Goal: Task Accomplishment & Management: Complete application form

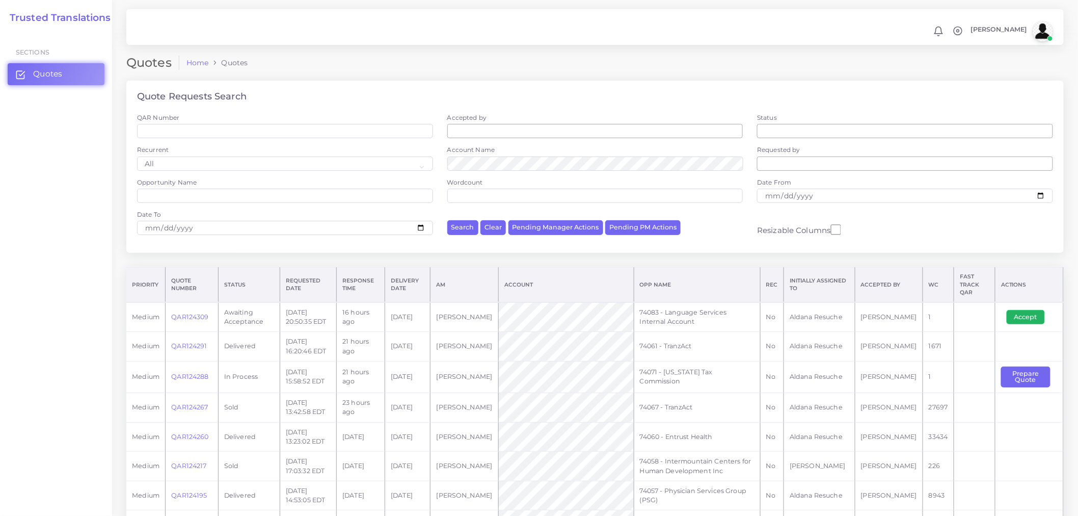
click at [970, 310] on button "Accept" at bounding box center [1026, 317] width 38 height 14
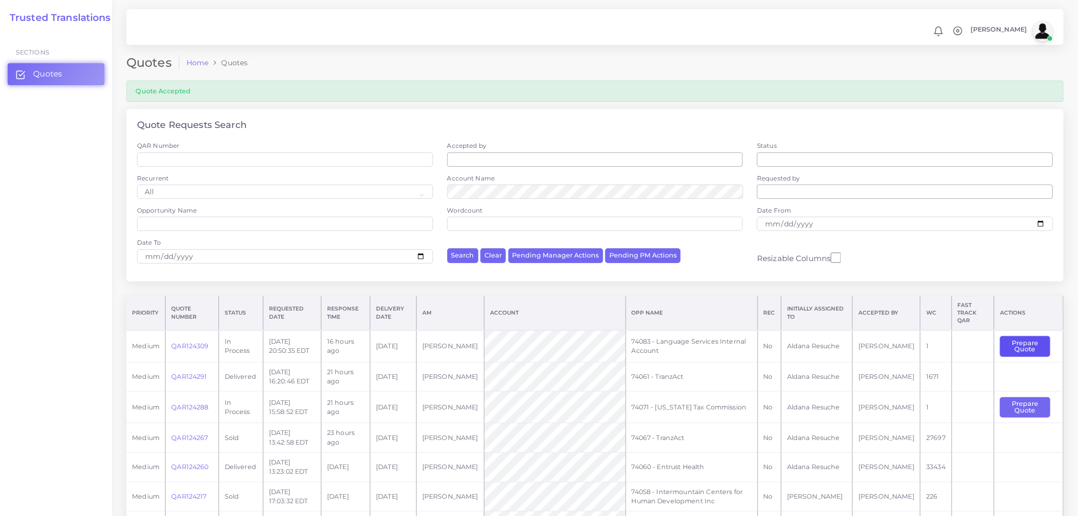
click at [1022, 337] on button "Prepare Quote" at bounding box center [1025, 346] width 50 height 21
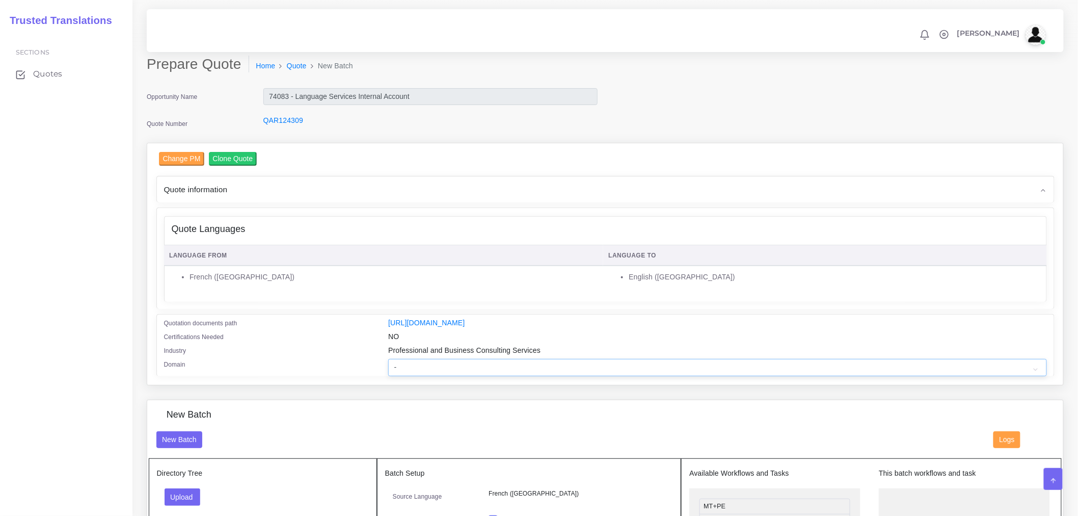
click at [493, 376] on select "- Advertising and Media Agriculture, Forestry and Fishing Architecture, Buildin…" at bounding box center [717, 367] width 658 height 17
select select "Sports"
click at [388, 365] on select "- Advertising and Media Agriculture, Forestry and Fishing Architecture, Buildin…" at bounding box center [717, 367] width 658 height 17
click at [331, 345] on div "Certifications Needed" at bounding box center [268, 338] width 225 height 14
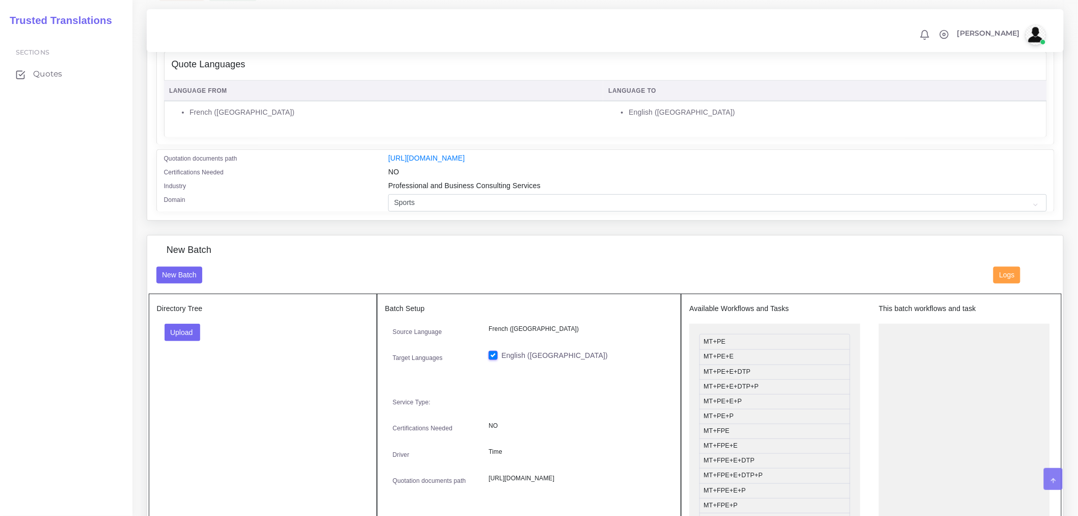
scroll to position [170, 0]
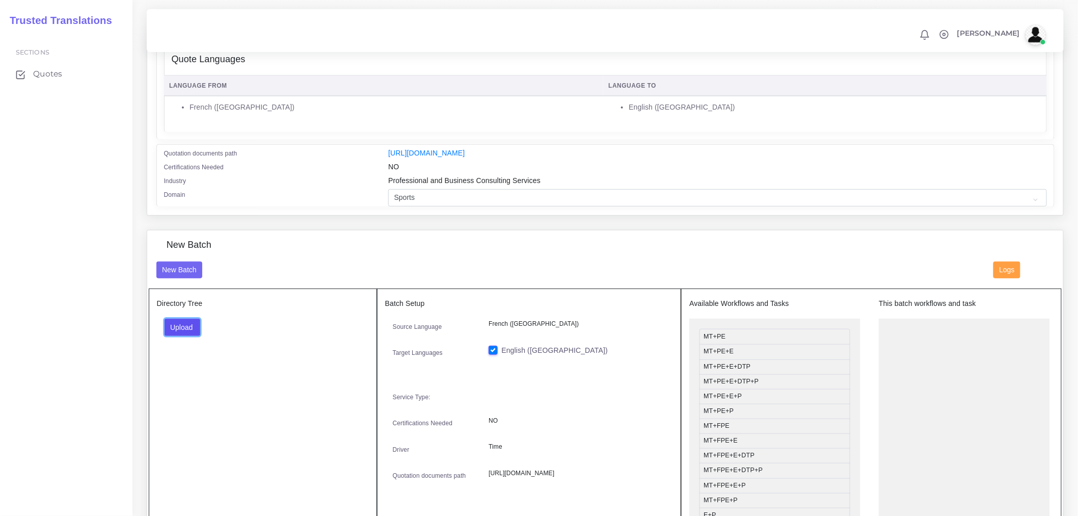
click at [195, 329] on button "Upload" at bounding box center [183, 327] width 36 height 17
click at [199, 371] on label "Files" at bounding box center [200, 365] width 70 height 13
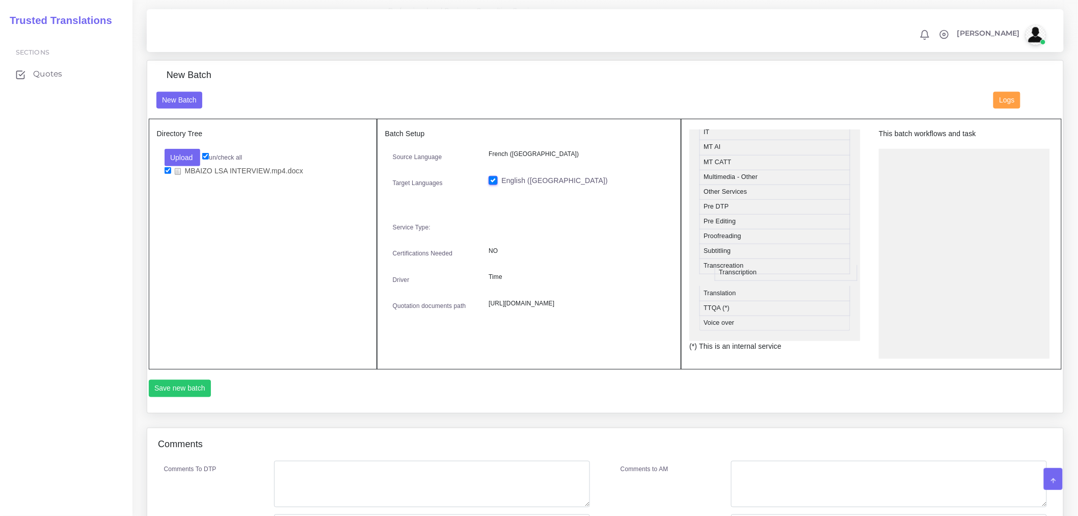
scroll to position [500, 0]
drag, startPoint x: 736, startPoint y: 289, endPoint x: 929, endPoint y: 166, distance: 229.5
drag, startPoint x: 727, startPoint y: 242, endPoint x: 930, endPoint y: 190, distance: 208.9
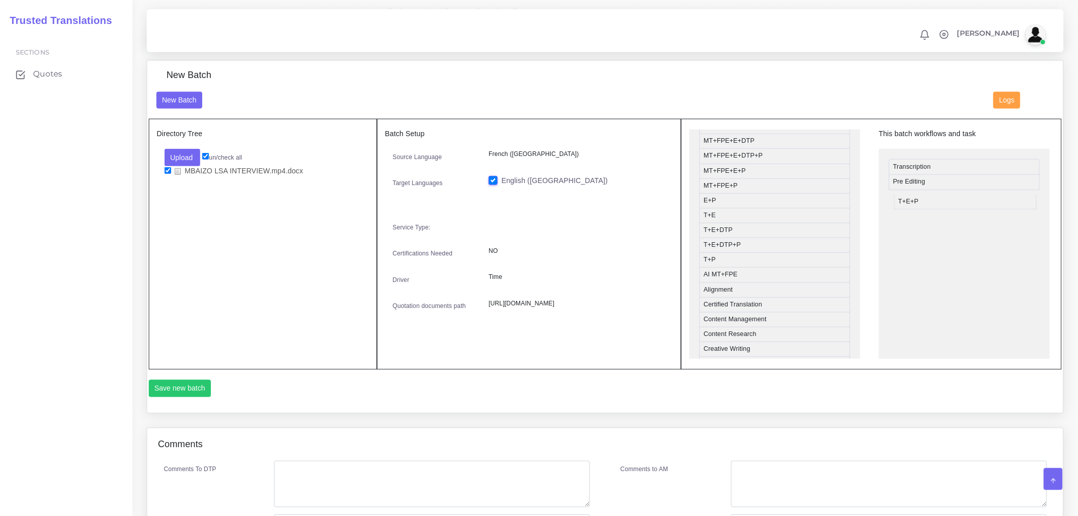
drag, startPoint x: 738, startPoint y: 262, endPoint x: 925, endPoint y: 205, distance: 195.6
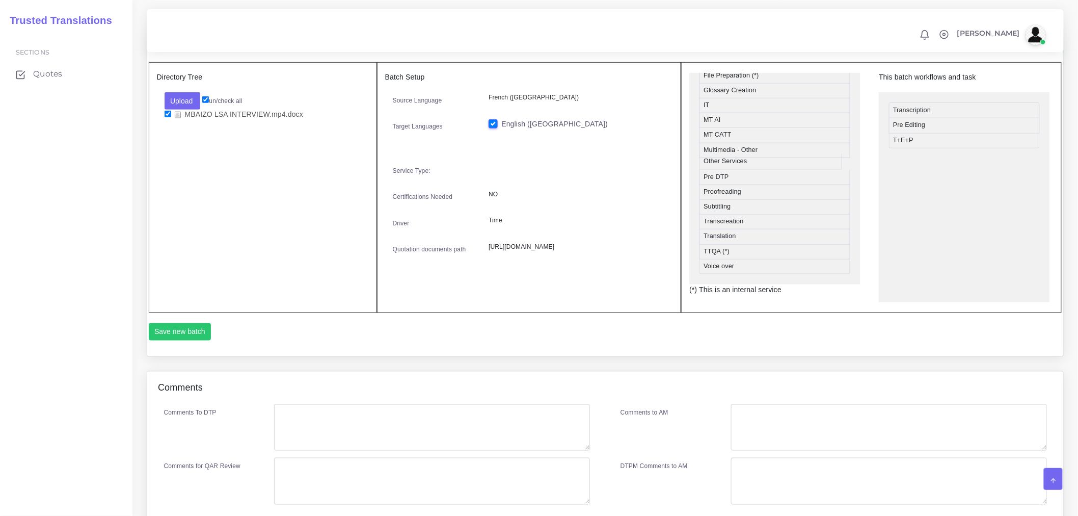
scroll to position [455, 0]
drag, startPoint x: 757, startPoint y: 170, endPoint x: 954, endPoint y: 164, distance: 196.8
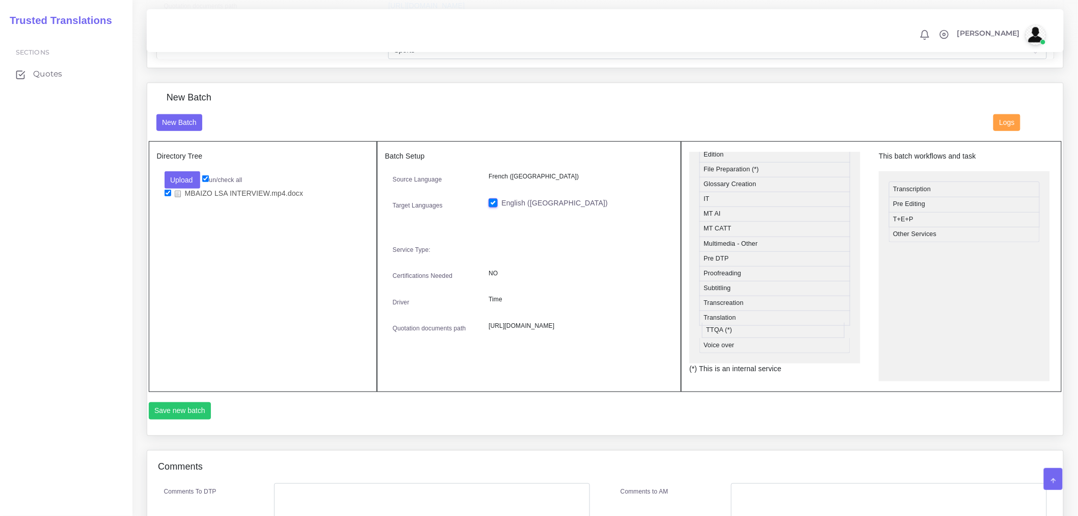
scroll to position [440, 0]
drag, startPoint x: 729, startPoint y: 338, endPoint x: 731, endPoint y: 315, distance: 23.0
drag, startPoint x: 725, startPoint y: 309, endPoint x: 941, endPoint y: 258, distance: 222.4
click at [933, 296] on ul "Transcription Pre Editing T+E+P Other Services TTQA (*)" at bounding box center [964, 280] width 171 height 219
click at [1006, 126] on span "Logs" at bounding box center [1007, 122] width 15 height 8
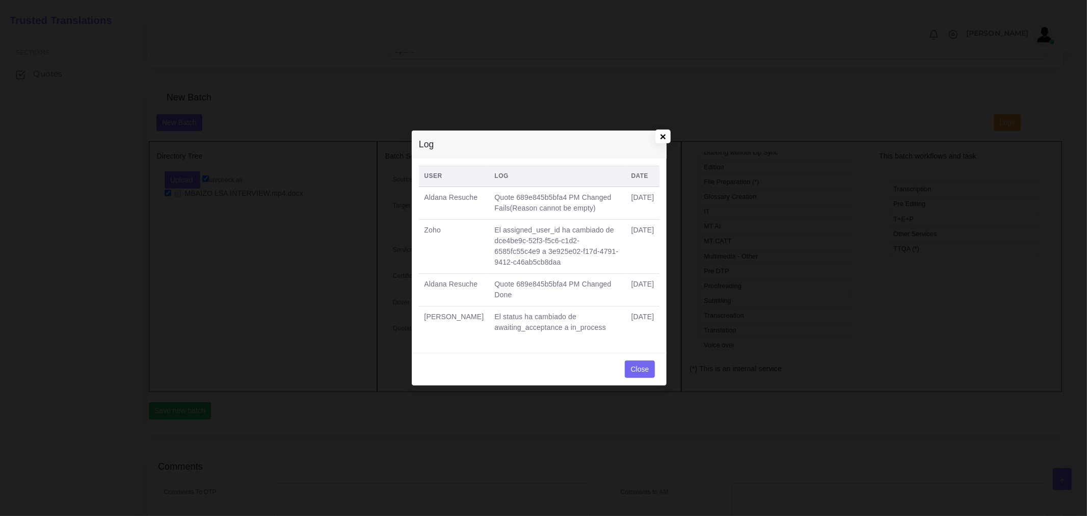
click at [671, 139] on div "Log × User Log Date Aldana Resuche Quote 689e845b5bfa4 PM Changed Fails(Reason …" at bounding box center [543, 258] width 1087 height 516
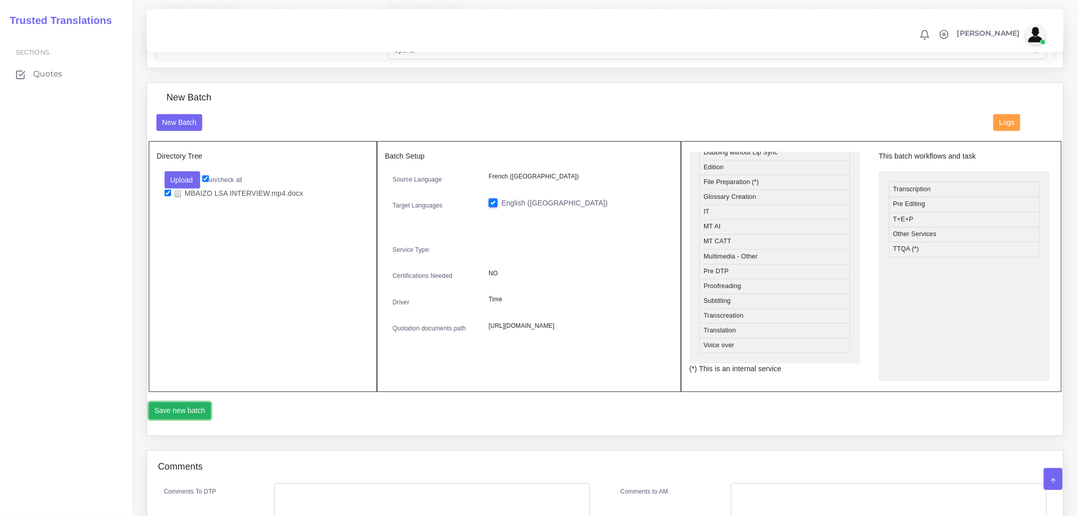
click at [199, 419] on button "Save new batch" at bounding box center [180, 410] width 63 height 17
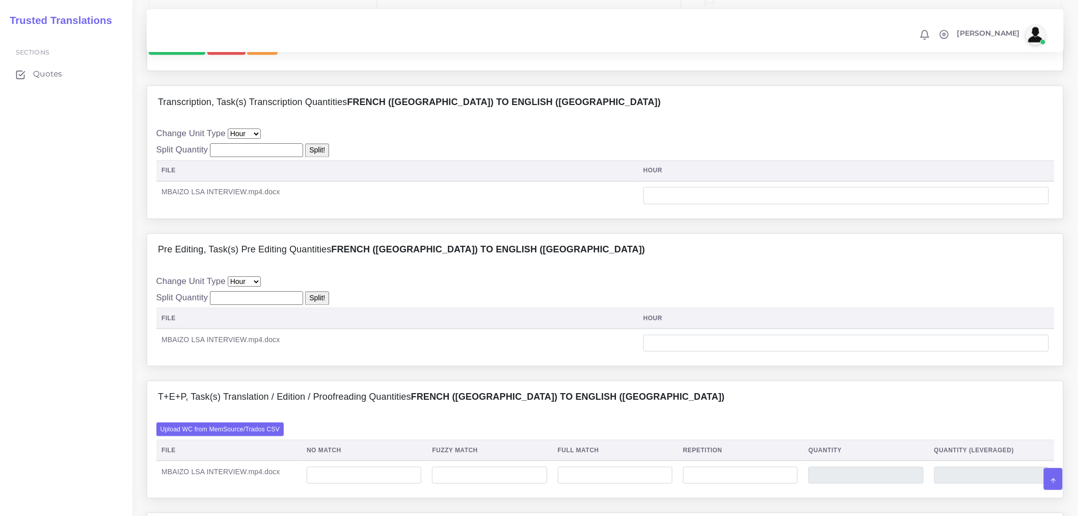
scroll to position [623, 0]
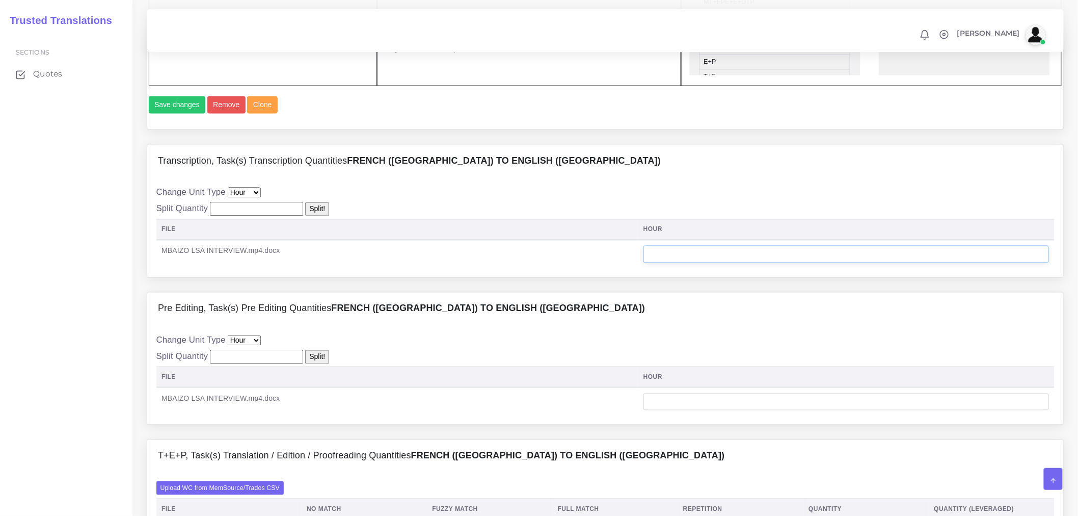
click at [696, 263] on input "number" at bounding box center [847, 254] width 406 height 17
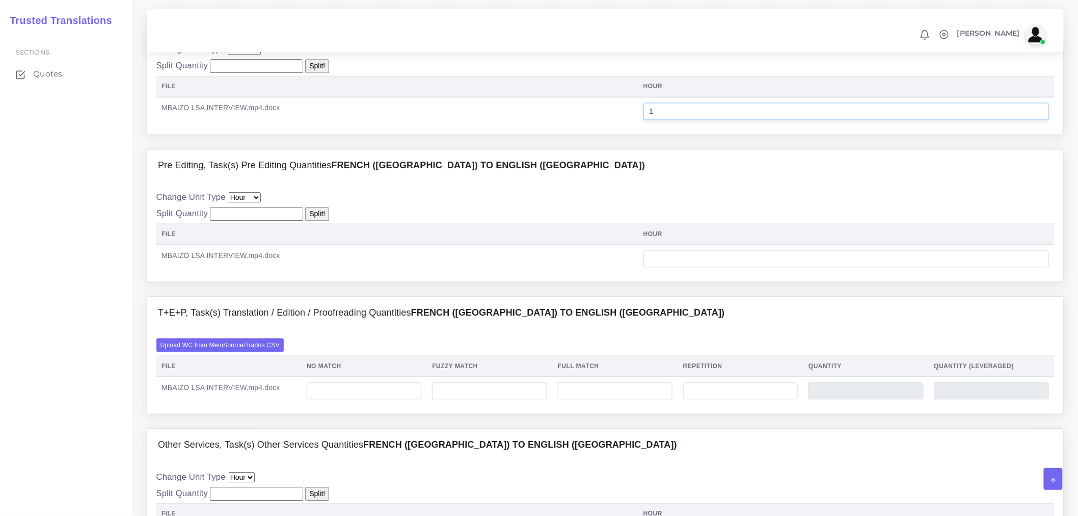
scroll to position [736, 0]
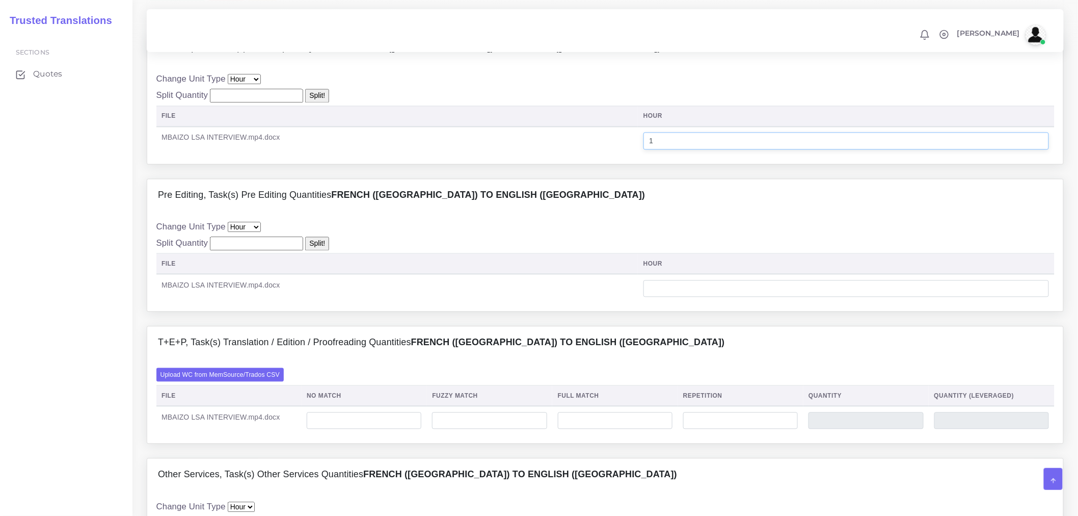
type input "1"
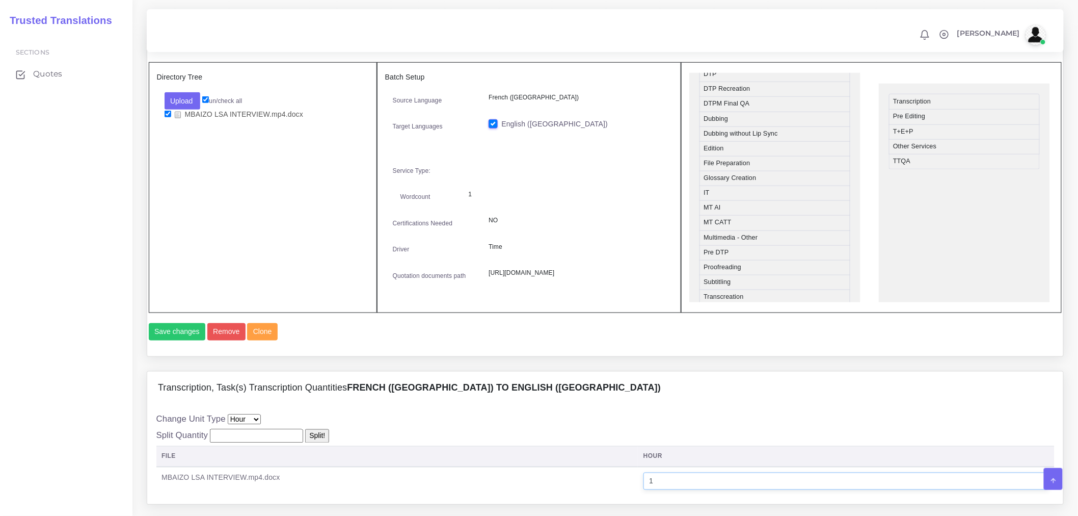
scroll to position [396, 0]
drag, startPoint x: 757, startPoint y: 243, endPoint x: 959, endPoint y: 115, distance: 239.1
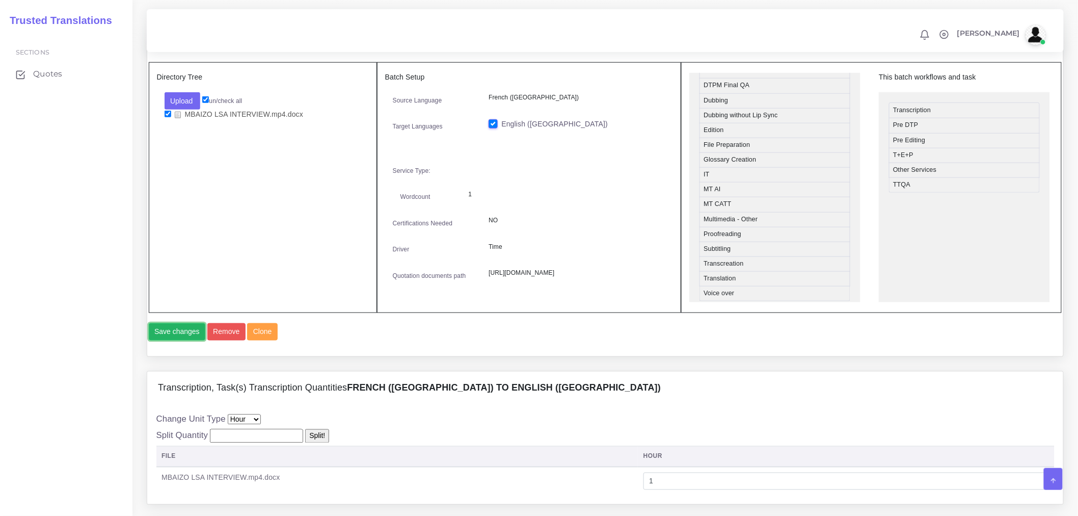
click at [169, 340] on button "Save changes" at bounding box center [177, 331] width 57 height 17
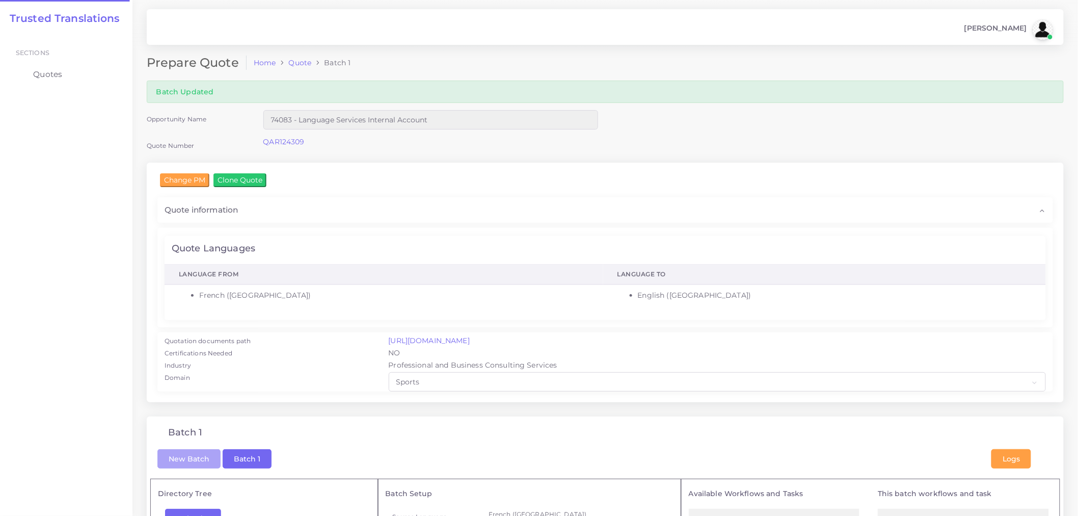
checkbox input "true"
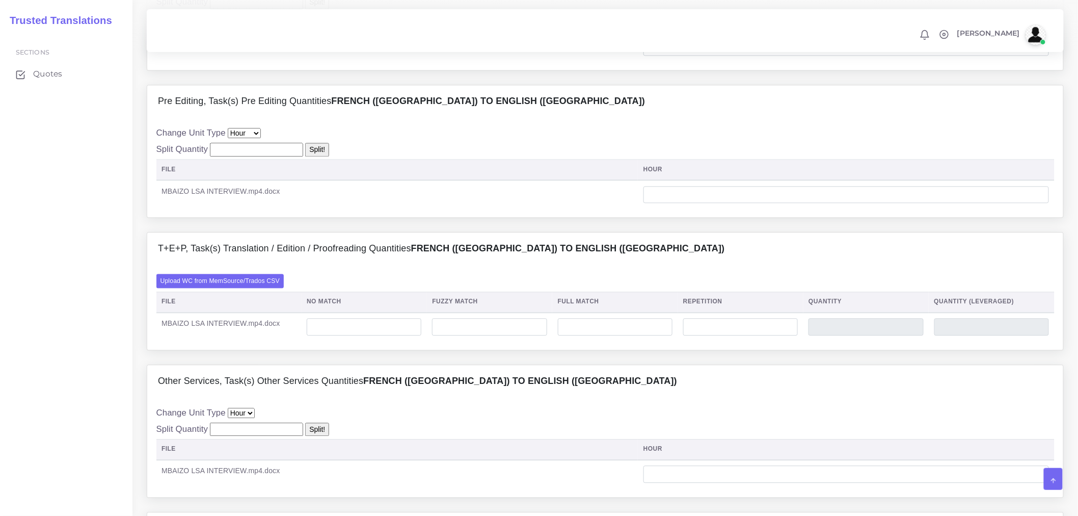
scroll to position [849, 0]
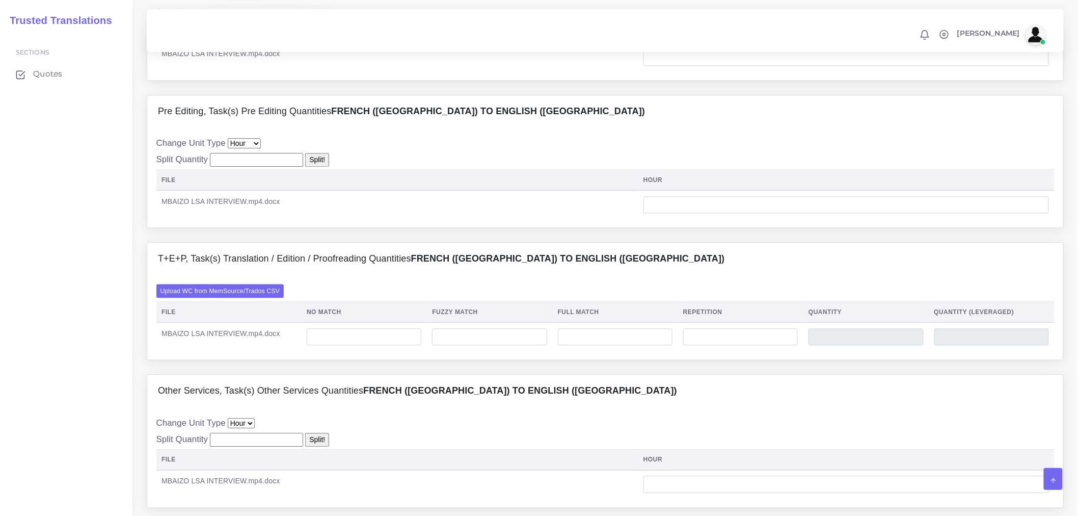
click at [505, 191] on th "File" at bounding box center [397, 180] width 482 height 21
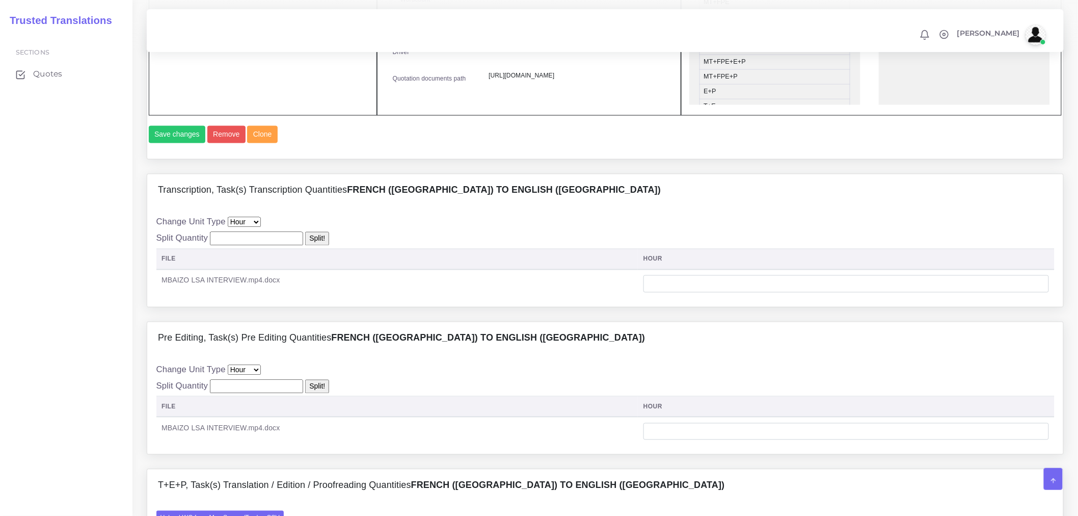
scroll to position [623, 0]
click at [700, 292] on input "number" at bounding box center [847, 283] width 406 height 17
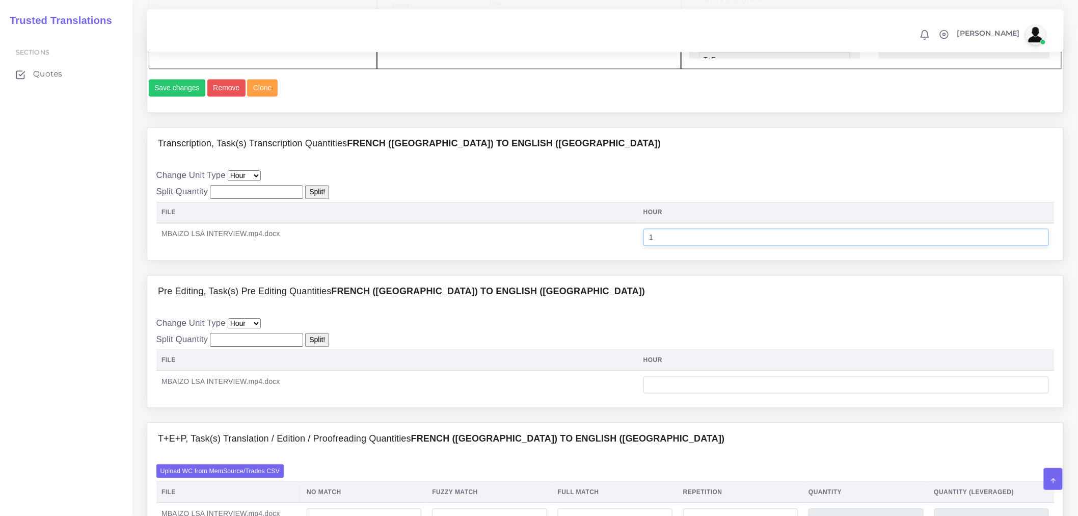
scroll to position [736, 0]
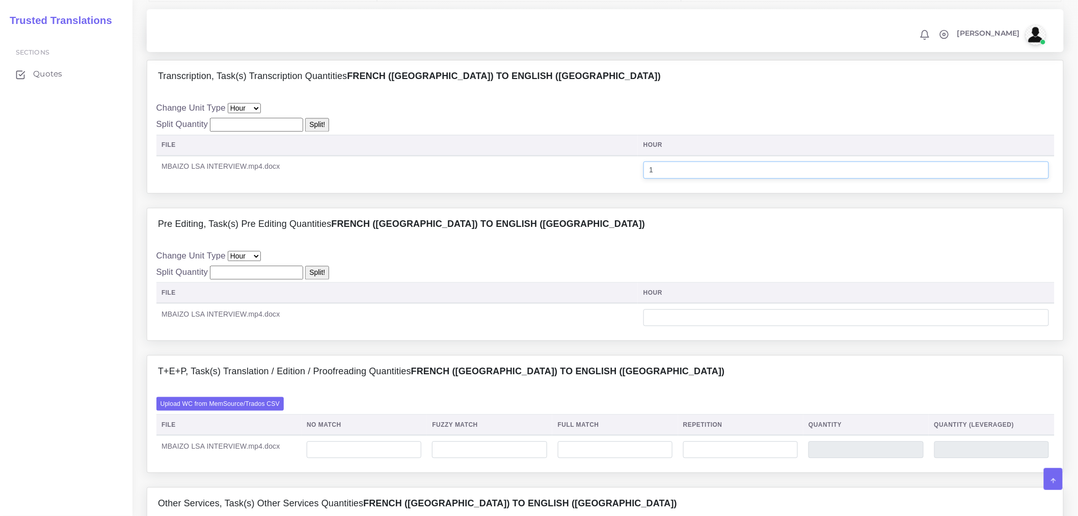
type input "1"
click at [689, 327] on input "number" at bounding box center [847, 317] width 406 height 17
type input "0"
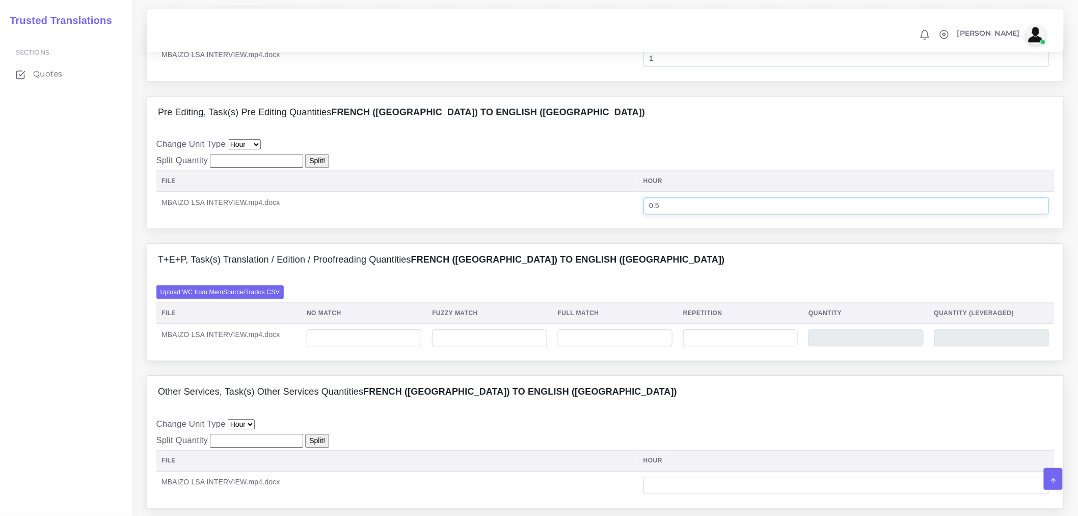
scroll to position [849, 0]
type input "0.5"
click at [545, 263] on b "French ([GEOGRAPHIC_DATA]) TO English ([GEOGRAPHIC_DATA])" at bounding box center [568, 258] width 314 height 10
drag, startPoint x: 354, startPoint y: 315, endPoint x: 346, endPoint y: 363, distance: 49.2
click at [354, 315] on div "Upload WC from MemSource/Trados CSV File No Match Fuzzy Match Full Match Repeti…" at bounding box center [605, 317] width 899 height 67
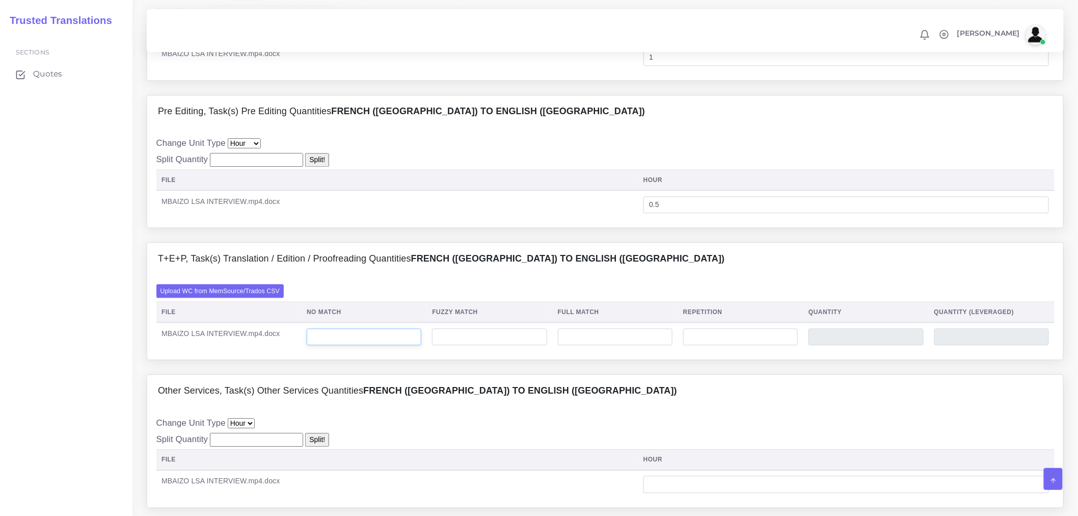
click at [345, 346] on input "number" at bounding box center [364, 336] width 115 height 17
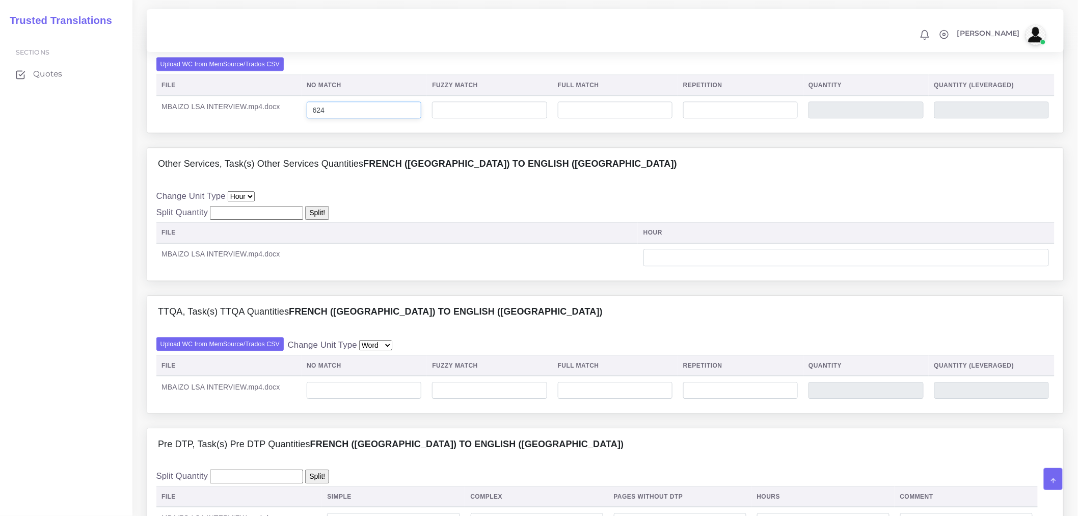
type input "624"
click at [444, 295] on div "Other Services, Task(s) Other Services Quantities French (Europe) TO English (U…" at bounding box center [605, 220] width 933 height 147
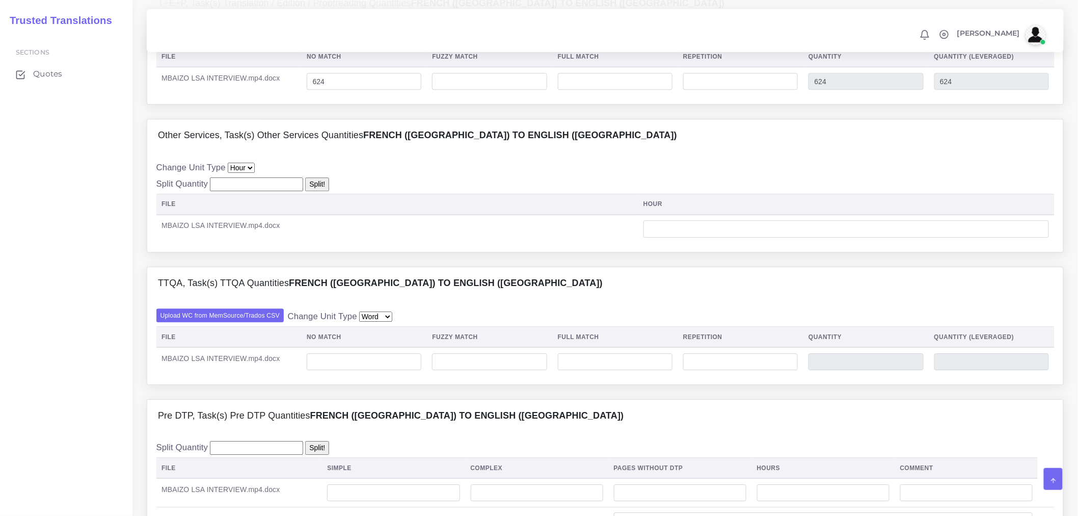
scroll to position [1132, 0]
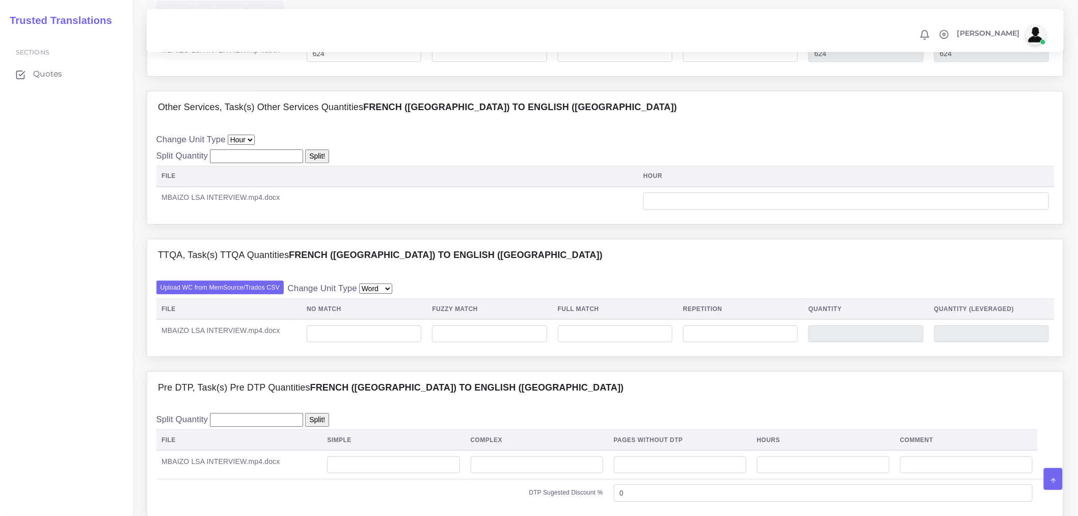
click at [220, 163] on input "number" at bounding box center [256, 156] width 93 height 14
click at [695, 209] on input "number" at bounding box center [847, 200] width 406 height 17
type input "1"
click at [689, 272] on div "TTQA, Task(s) TTQA Quantities French (Europe) TO English (US)" at bounding box center [605, 255] width 916 height 33
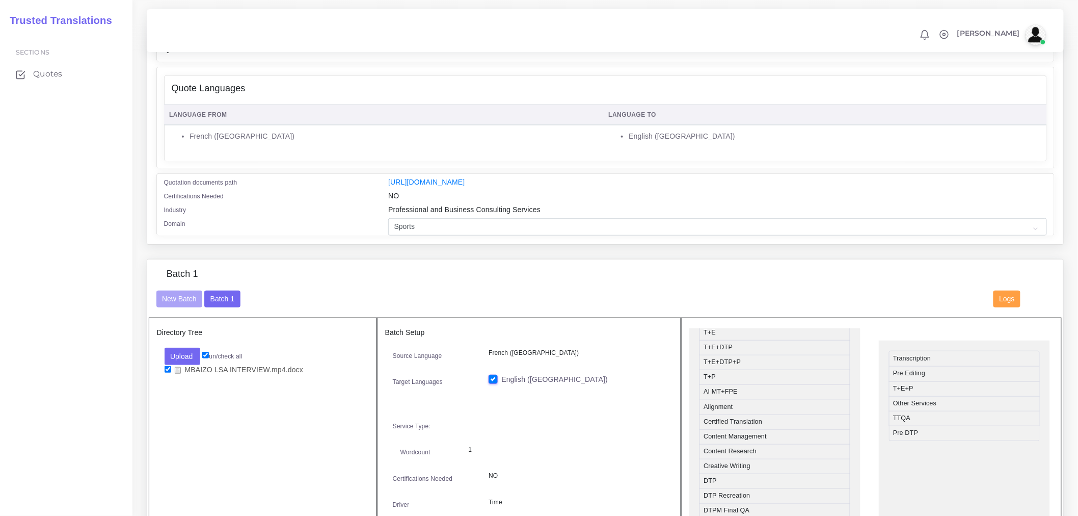
scroll to position [9, 0]
drag, startPoint x: 916, startPoint y: 444, endPoint x: 714, endPoint y: 441, distance: 202.4
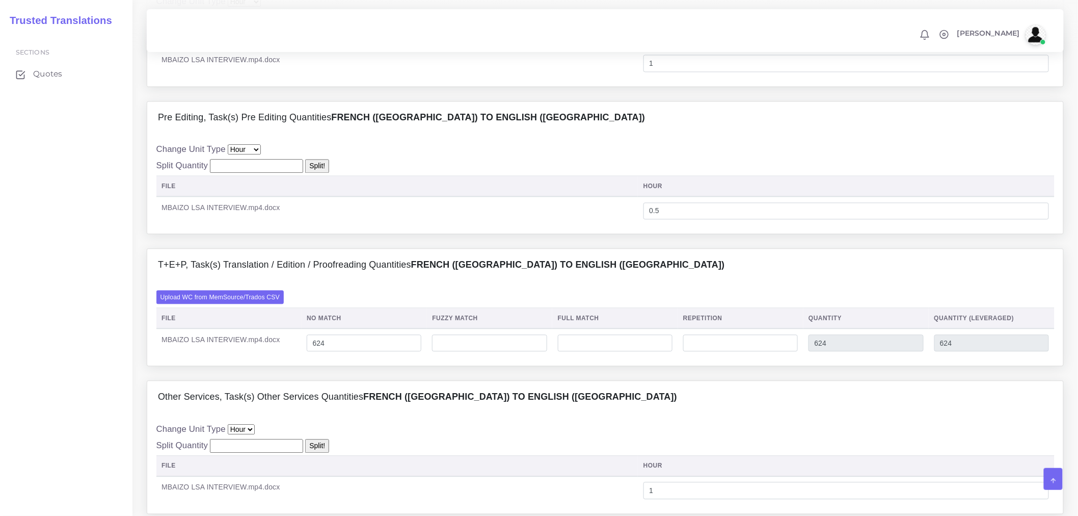
scroll to position [623, 0]
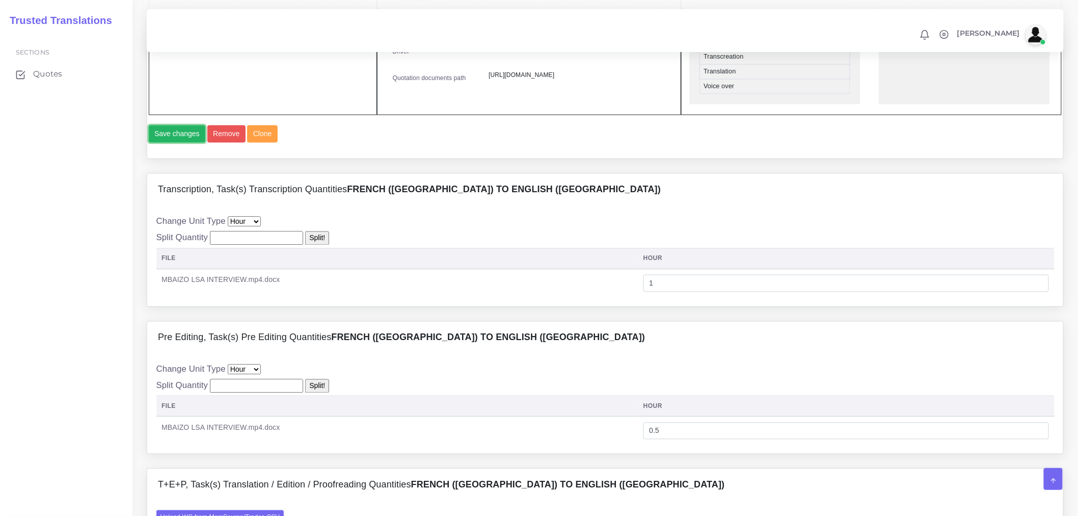
click at [166, 143] on button "Save changes" at bounding box center [177, 133] width 57 height 17
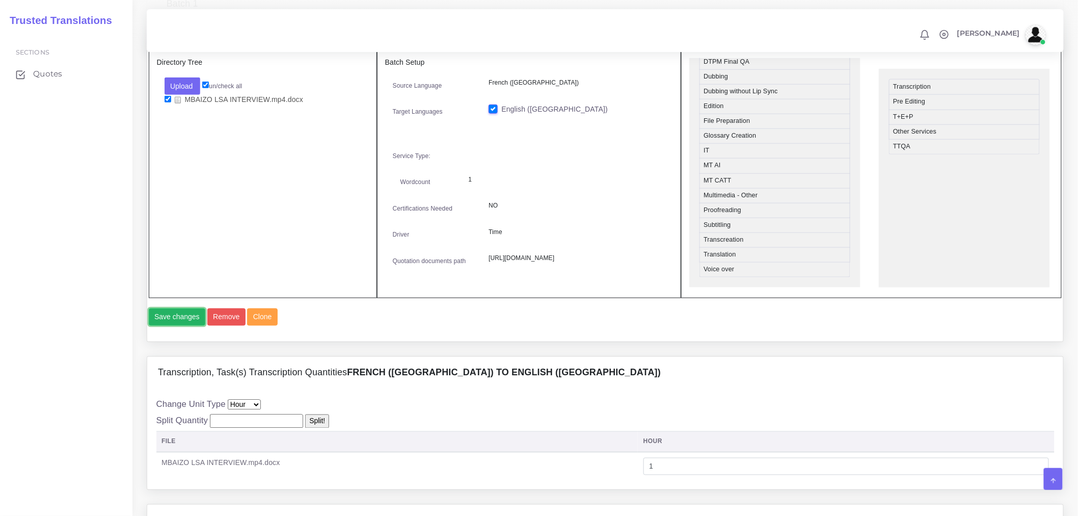
scroll to position [339, 0]
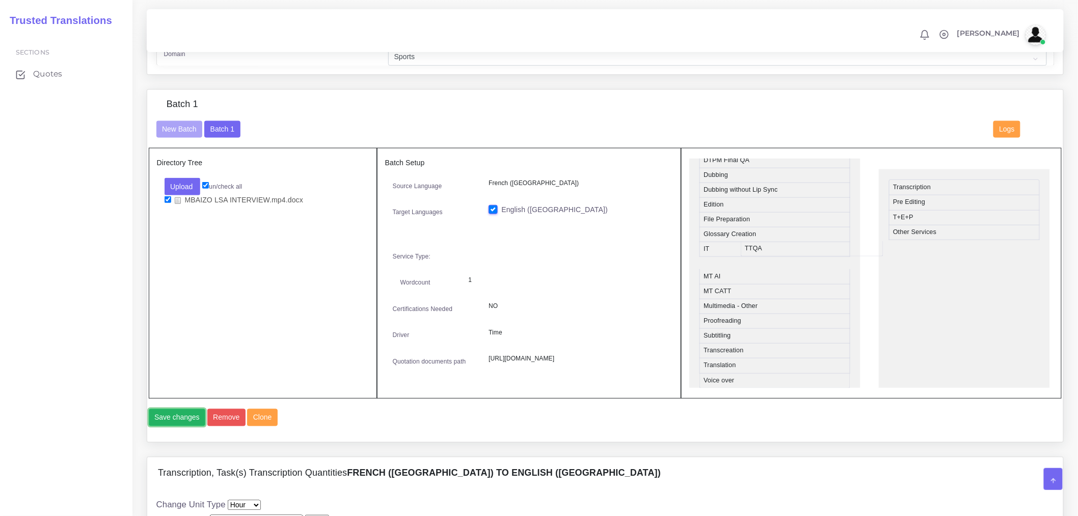
drag, startPoint x: 936, startPoint y: 253, endPoint x: 749, endPoint y: 256, distance: 187.1
click at [161, 426] on button "Save changes" at bounding box center [177, 417] width 57 height 17
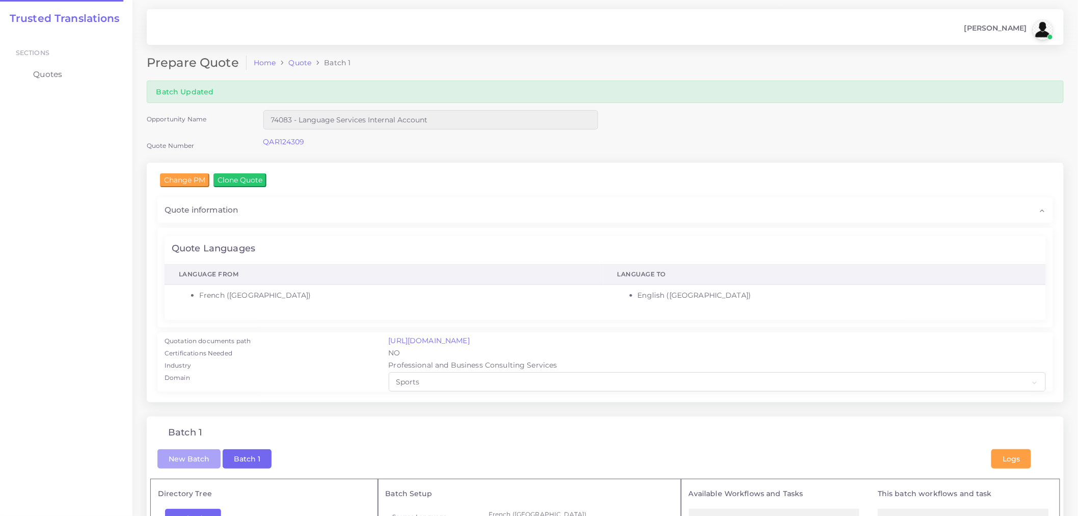
checkbox input "true"
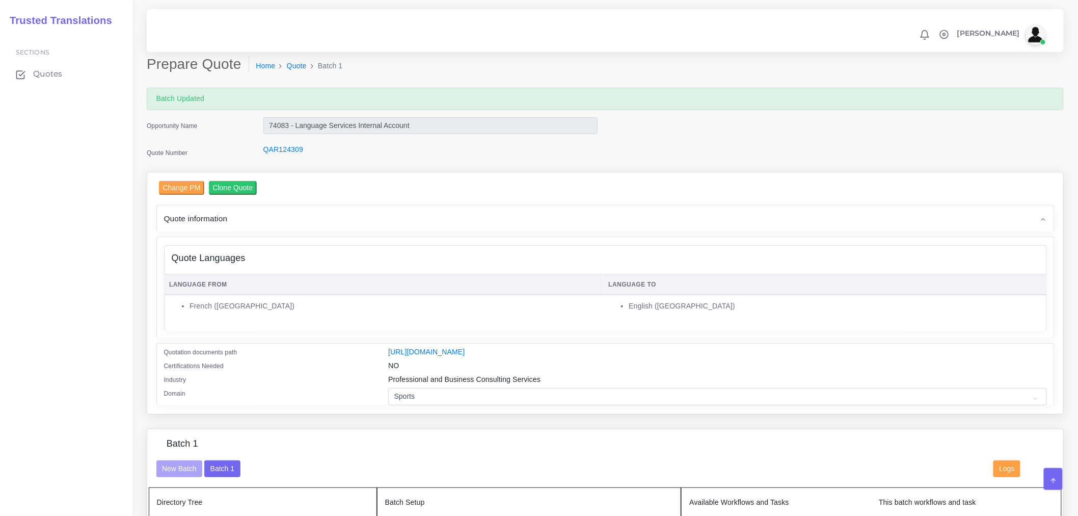
click at [0, 0] on div "Quote Languages Language From" at bounding box center [0, 0] width 0 height 0
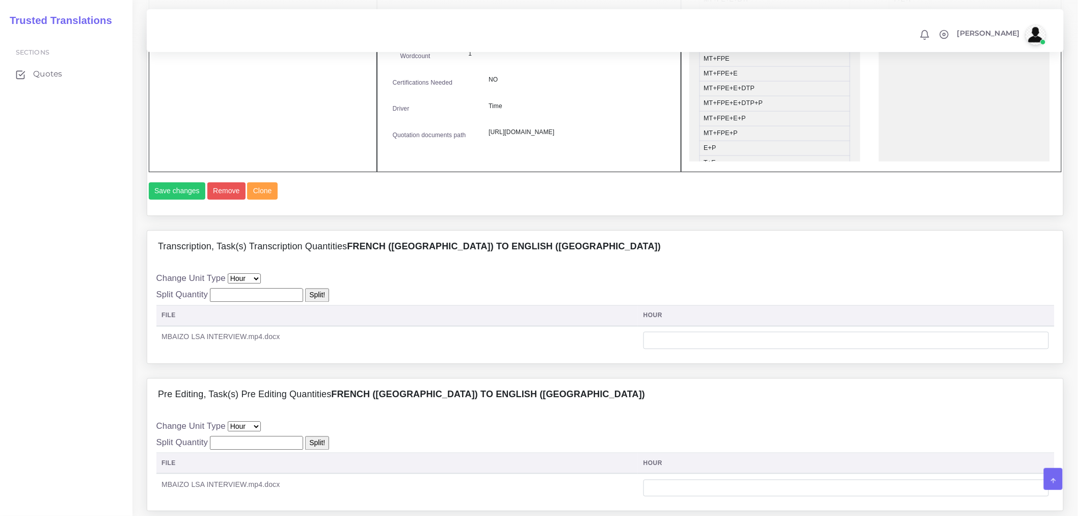
scroll to position [339, 0]
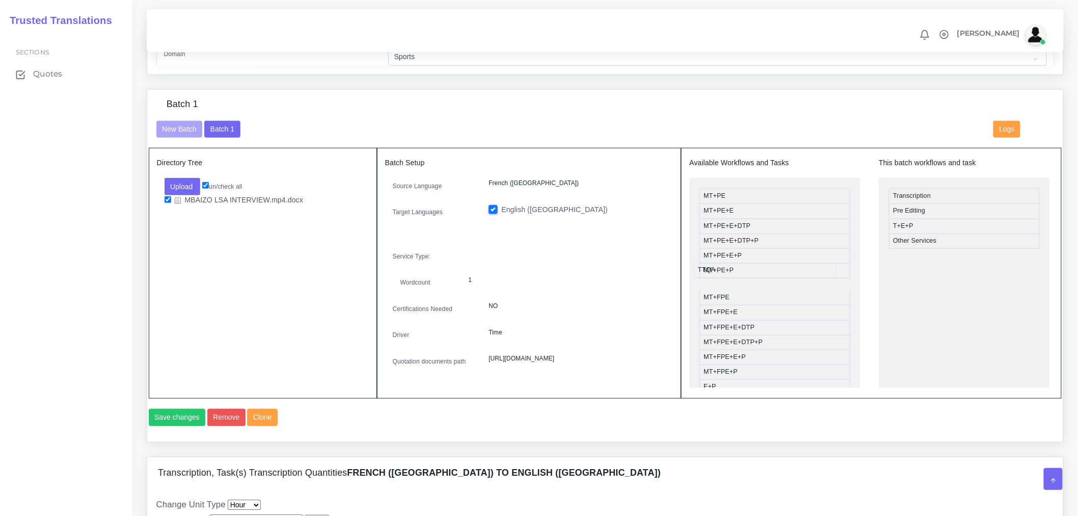
drag, startPoint x: 925, startPoint y: 266, endPoint x: 719, endPoint y: 280, distance: 206.9
click at [184, 426] on button "Save changes" at bounding box center [177, 417] width 57 height 17
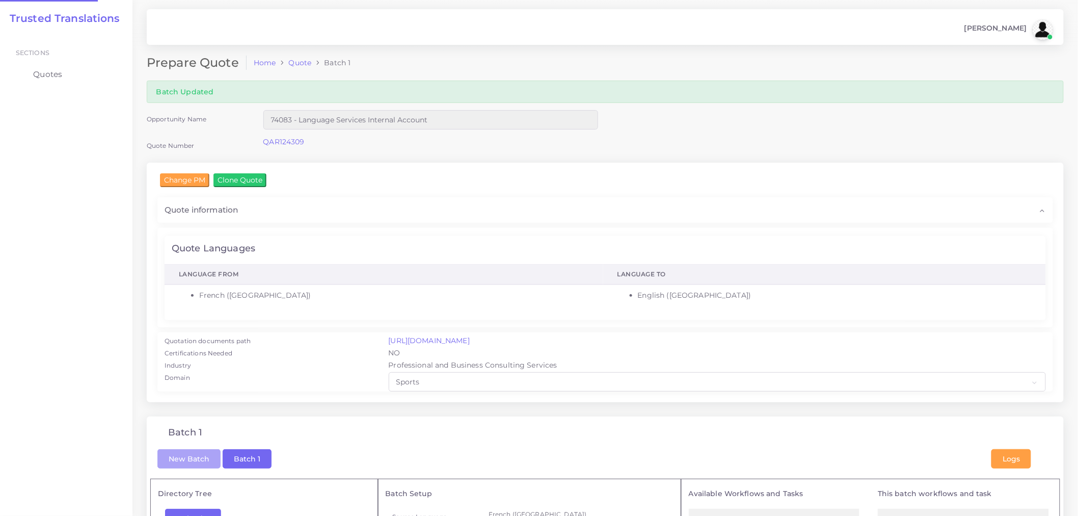
checkbox input "true"
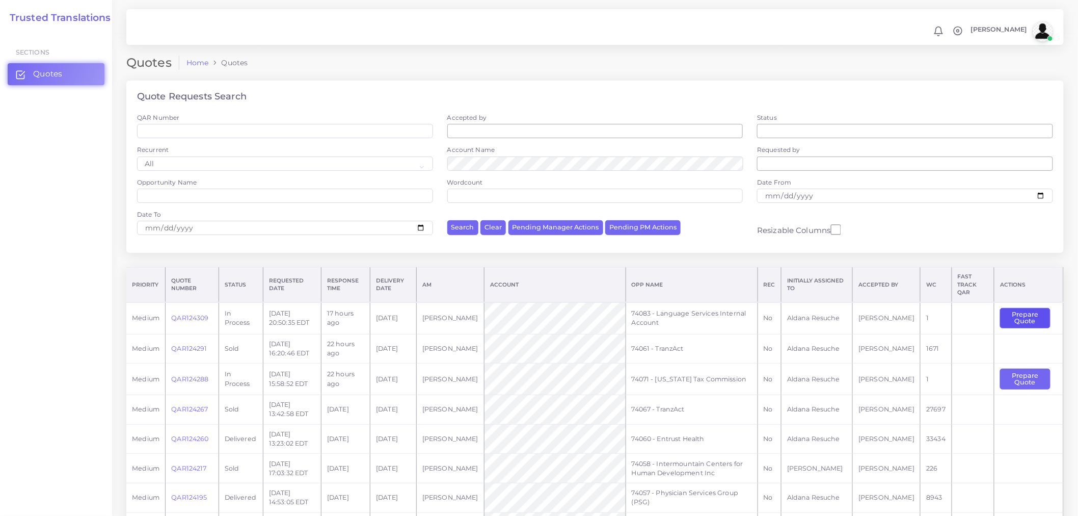
click at [1027, 312] on button "Prepare Quote" at bounding box center [1025, 318] width 50 height 21
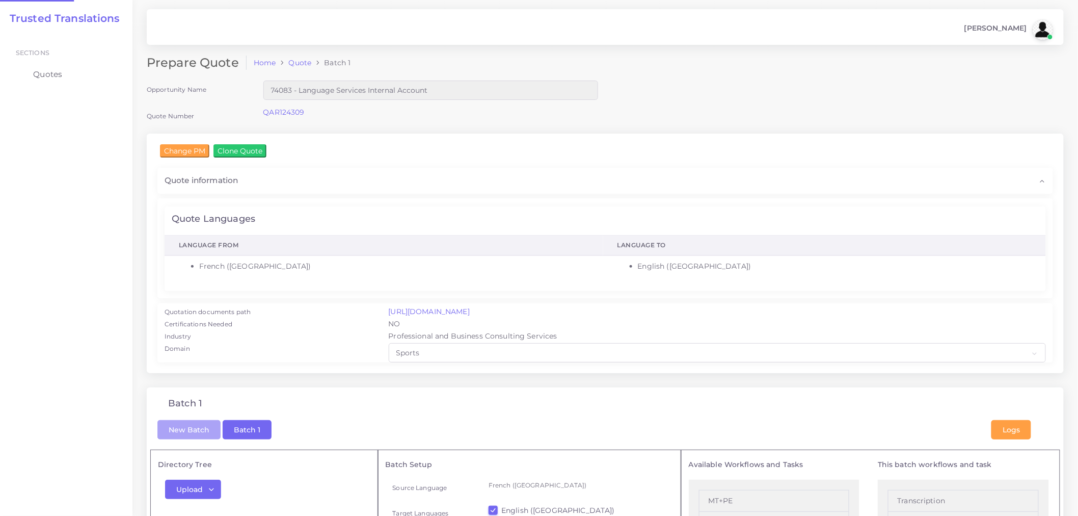
checkbox input "true"
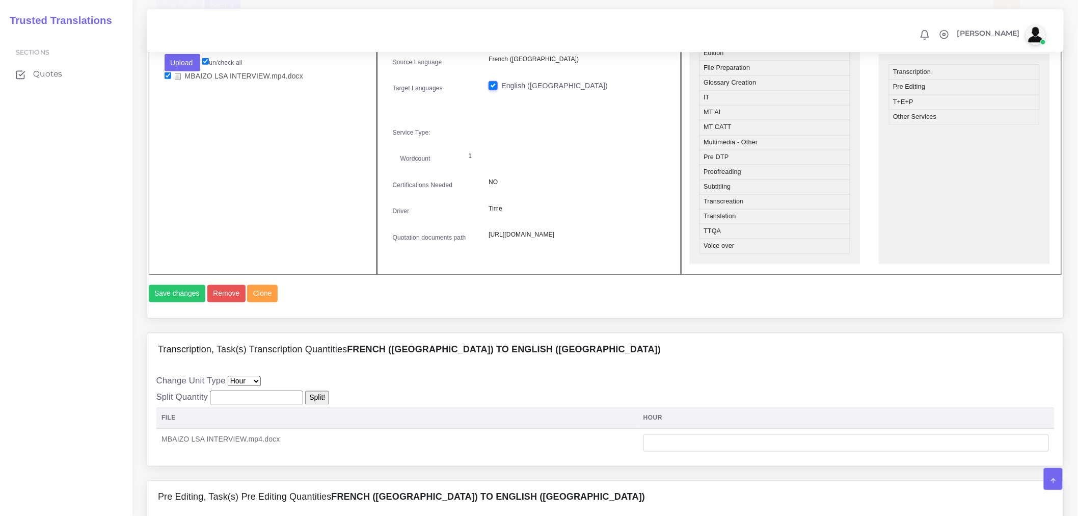
scroll to position [679, 0]
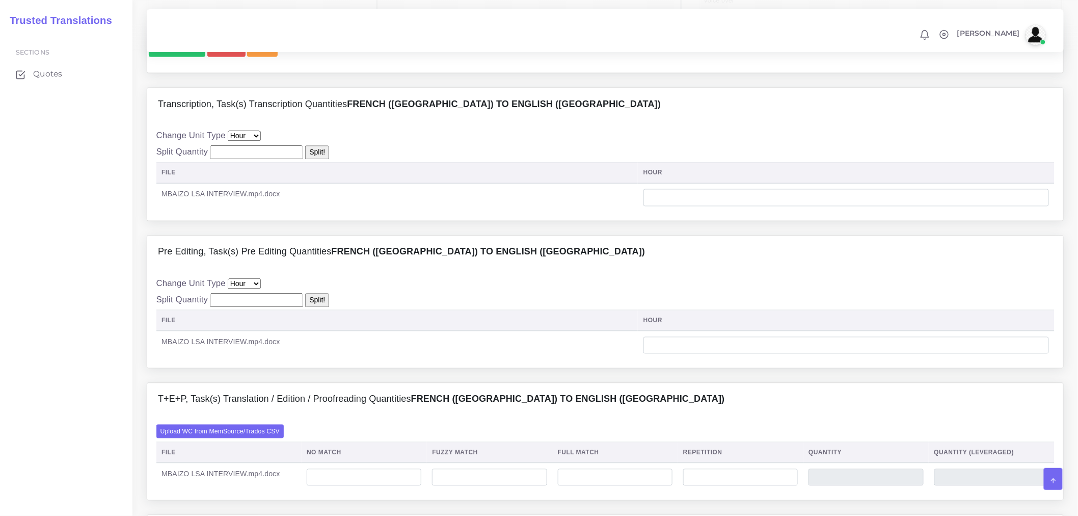
click at [711, 221] on div "Change Unit Type Hour Minute Split Quantity Split! File hour" at bounding box center [605, 171] width 916 height 100
click at [714, 212] on td at bounding box center [846, 197] width 416 height 29
click at [715, 206] on input "number" at bounding box center [847, 197] width 406 height 17
type input "1"
click at [669, 354] on input "number" at bounding box center [847, 345] width 406 height 17
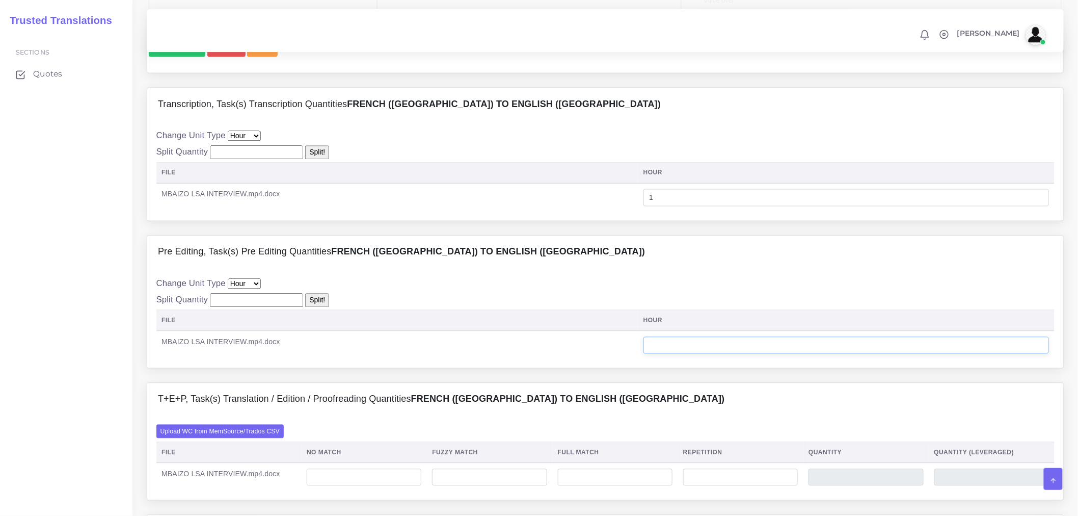
type input "0"
click at [507, 359] on td "MBAIZO LSA INTERVIEW.mp4.docx" at bounding box center [397, 345] width 482 height 29
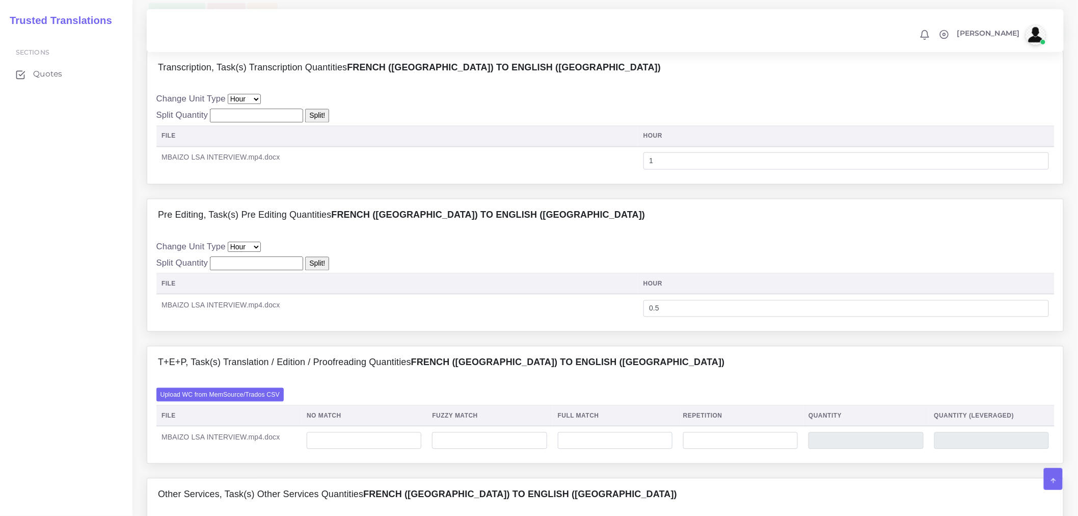
scroll to position [736, 0]
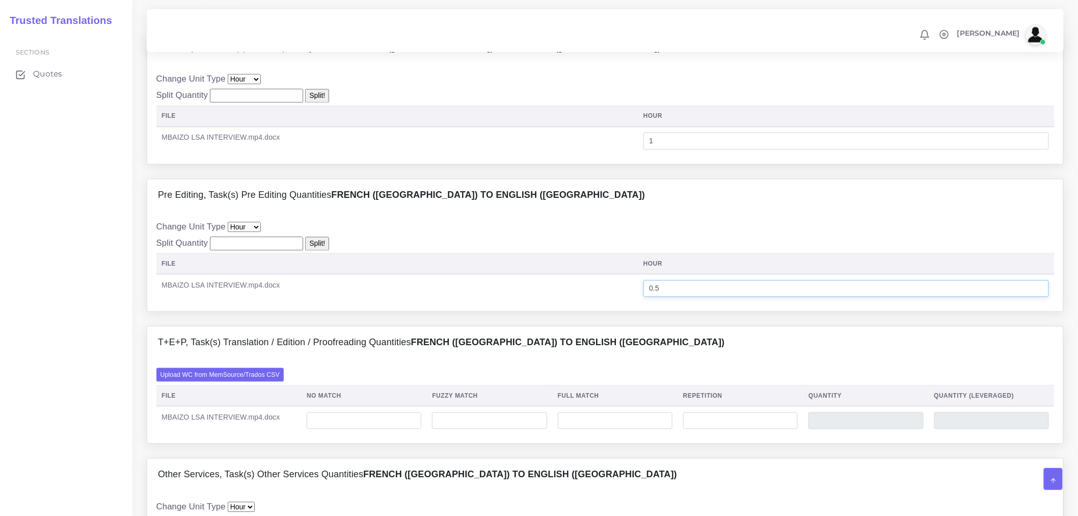
drag, startPoint x: 675, startPoint y: 314, endPoint x: 601, endPoint y: 309, distance: 73.5
click at [601, 303] on tr "MBAIZO LSA INTERVIEW.mp4.docx 0.5" at bounding box center [605, 288] width 899 height 29
type input "1"
click at [600, 303] on td "MBAIZO LSA INTERVIEW.mp4.docx" at bounding box center [397, 288] width 482 height 29
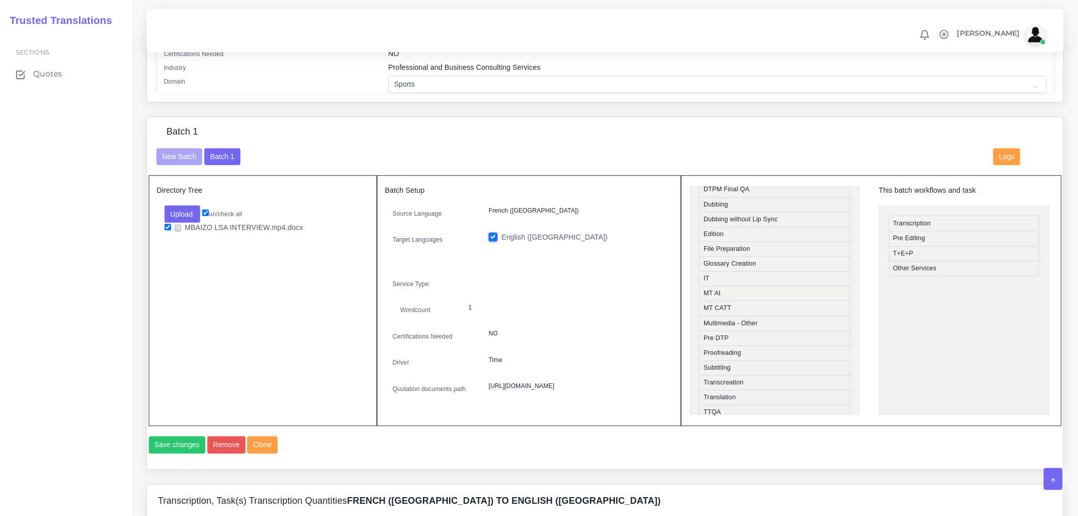
scroll to position [380, 0]
drag, startPoint x: 732, startPoint y: 369, endPoint x: 930, endPoint y: 252, distance: 229.4
click at [151, 454] on button "Save changes" at bounding box center [177, 444] width 57 height 17
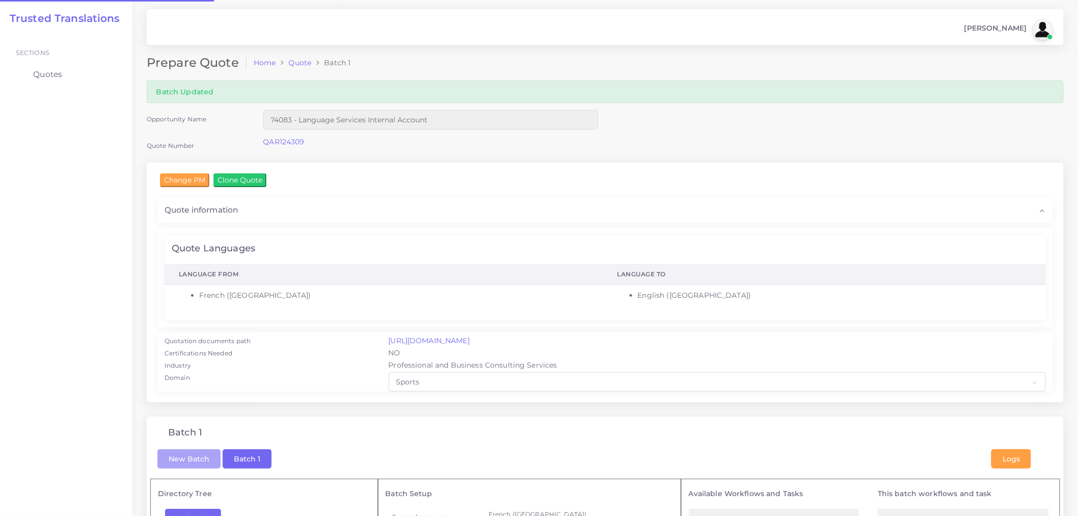
checkbox input "true"
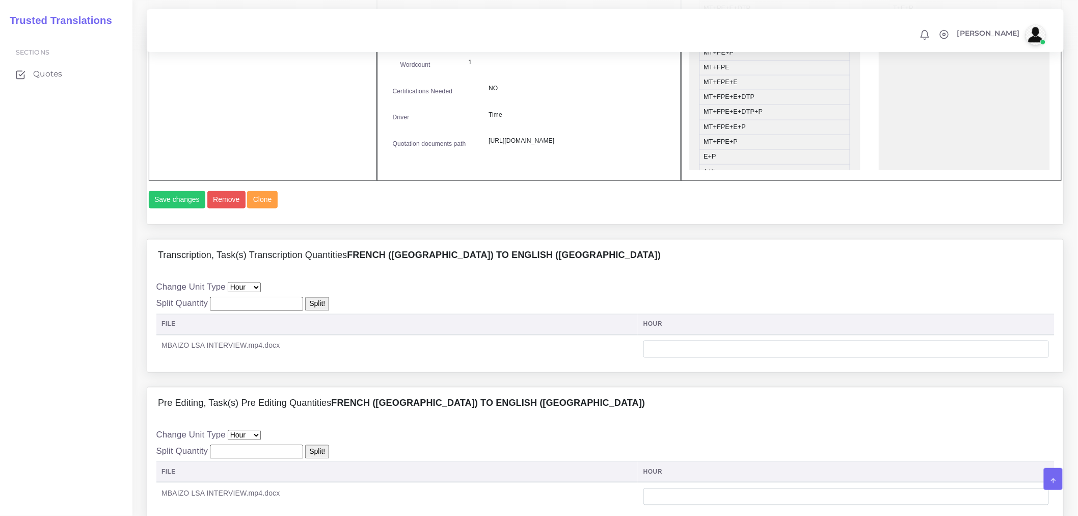
scroll to position [736, 0]
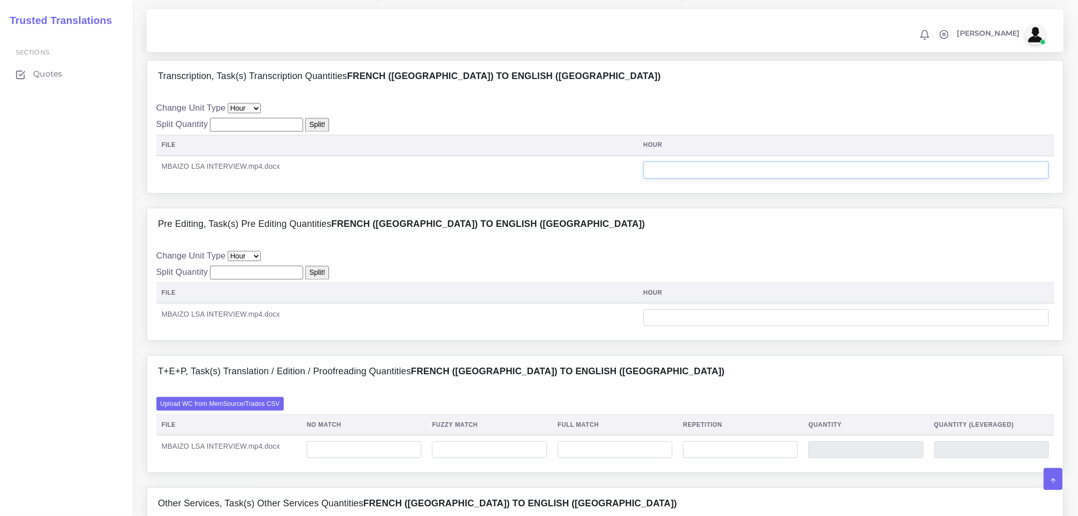
click at [696, 179] on input "number" at bounding box center [847, 170] width 406 height 17
type input "1"
click at [685, 327] on input "number" at bounding box center [847, 317] width 406 height 17
type input "0"
type input "0.5"
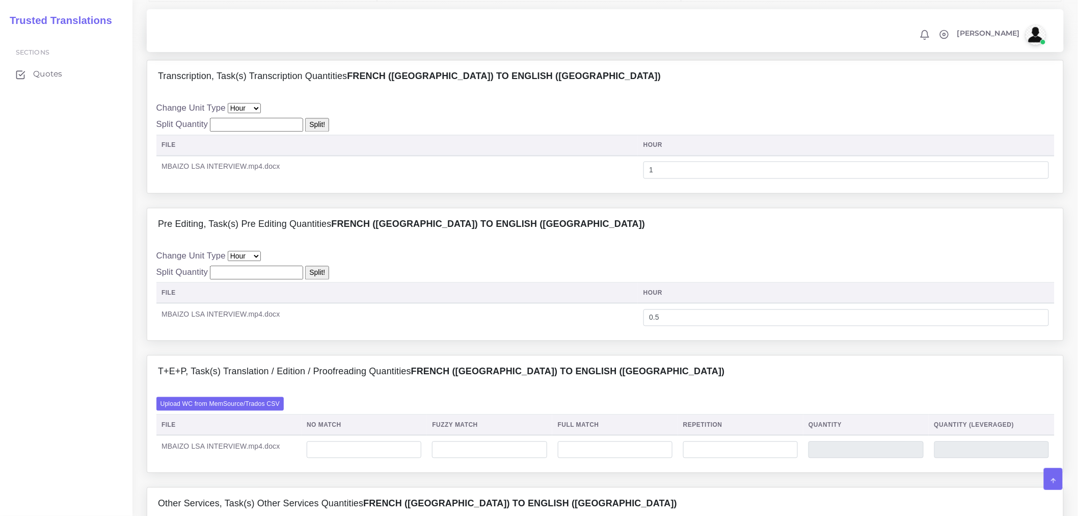
click at [665, 388] on div "T+E+P, Task(s) Translation / Edition / Proofreading Quantities French (Europe) …" at bounding box center [605, 372] width 916 height 33
click at [362, 459] on input "number" at bounding box center [364, 449] width 115 height 17
type input "2"
type input "624"
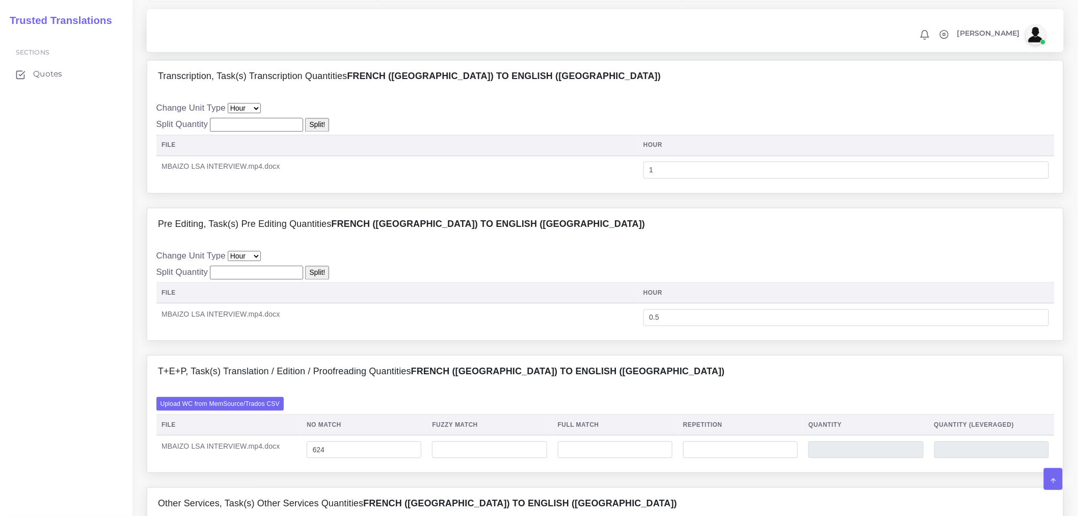
type input "624"
click at [420, 421] on div "Upload WC from MemSource/Trados CSV File No Match Fuzzy Match Full Match Repeti…" at bounding box center [605, 430] width 916 height 85
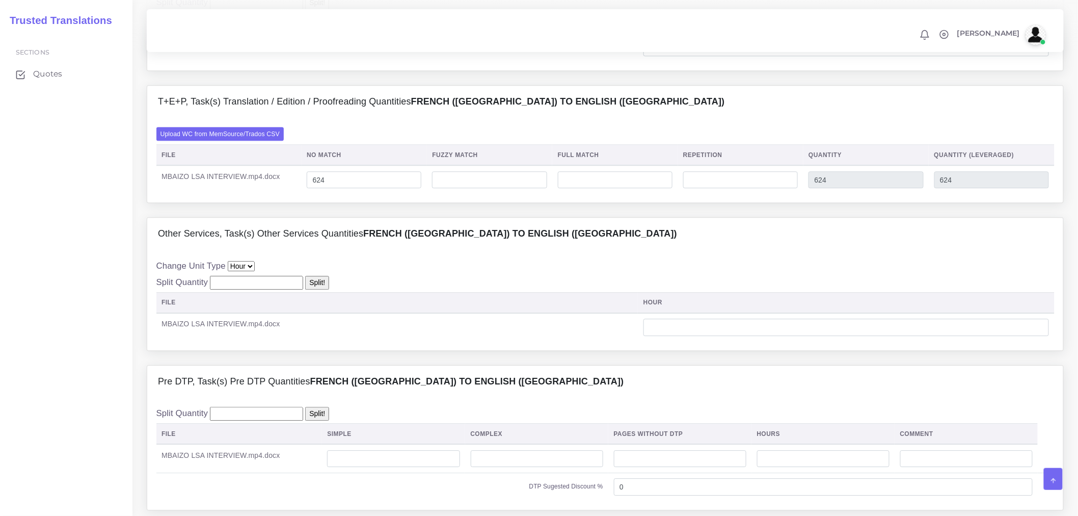
scroll to position [1019, 0]
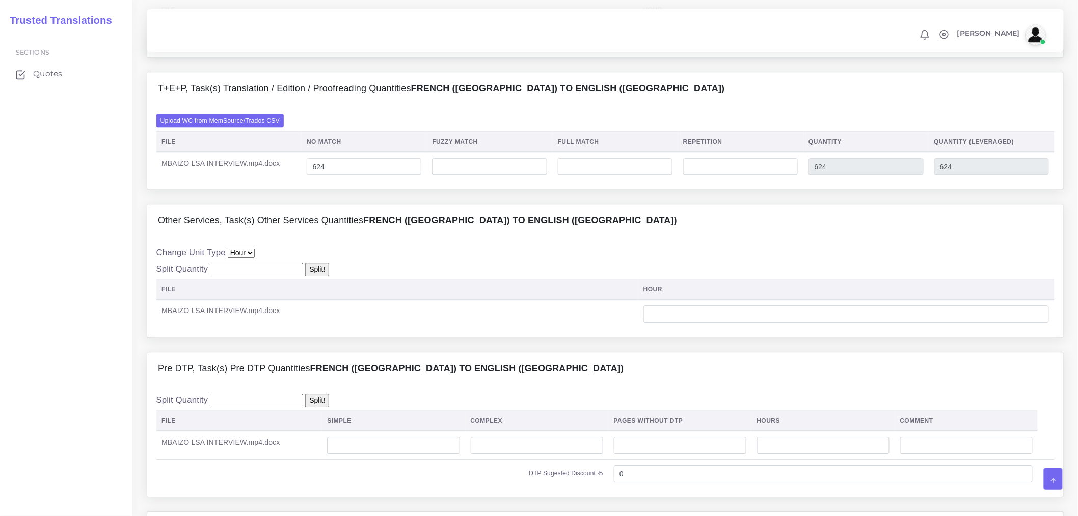
click at [490, 300] on th "File" at bounding box center [397, 289] width 482 height 21
click at [670, 323] on input "number" at bounding box center [847, 313] width 406 height 17
type input "2"
click at [403, 454] on input "number" at bounding box center [393, 445] width 133 height 17
click at [790, 454] on input "number" at bounding box center [823, 445] width 133 height 17
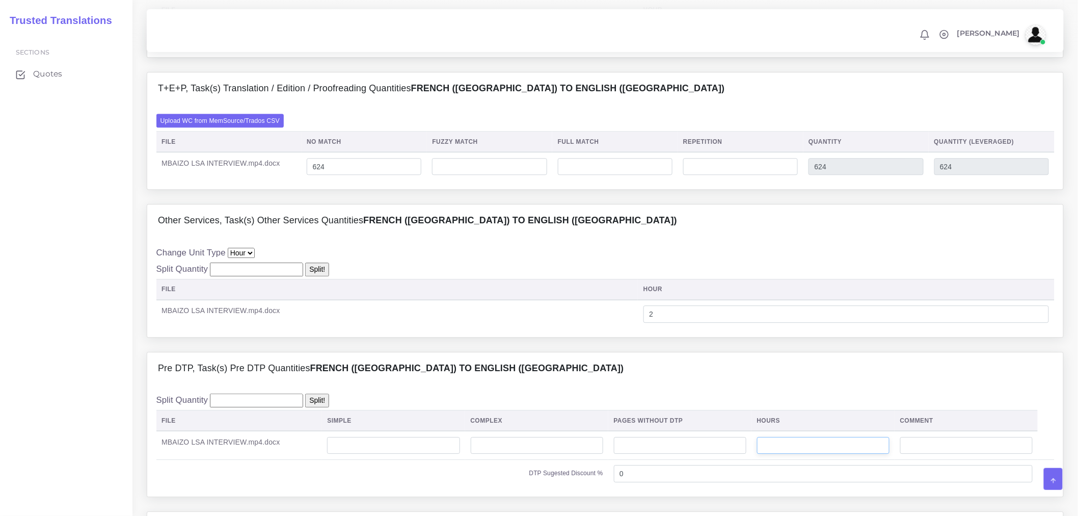
type input "0"
type input "0.5"
click at [798, 424] on div "Split Quantity Split! File Simple Complex Pages Without DTP Hours Comment 0.5" at bounding box center [605, 440] width 899 height 94
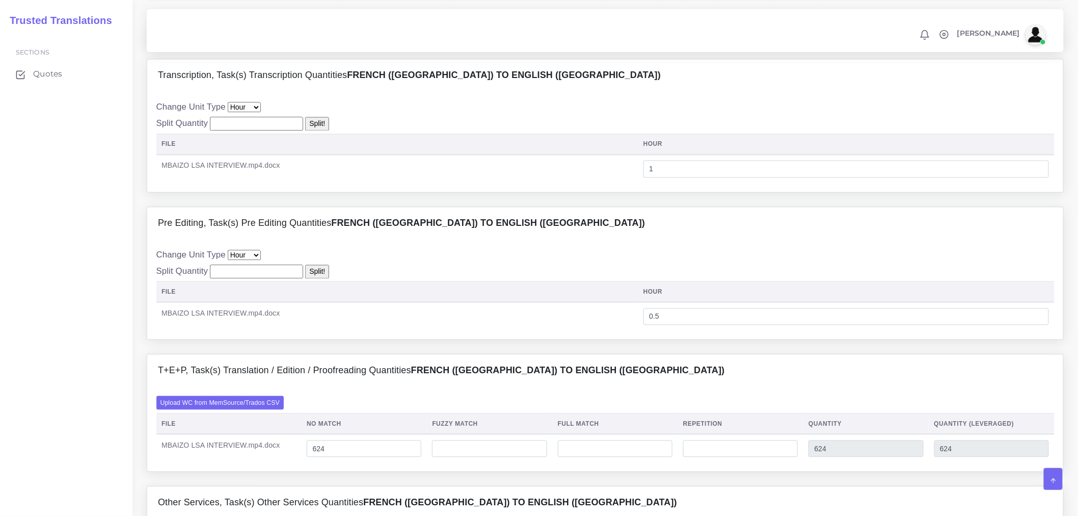
scroll to position [736, 0]
drag, startPoint x: 705, startPoint y: 350, endPoint x: 581, endPoint y: 340, distance: 124.3
click at [581, 332] on tr "MBAIZO LSA INTERVIEW.mp4.docx 0.5" at bounding box center [605, 317] width 899 height 29
type input "1"
click at [580, 332] on td "MBAIZO LSA INTERVIEW.mp4.docx" at bounding box center [397, 317] width 482 height 29
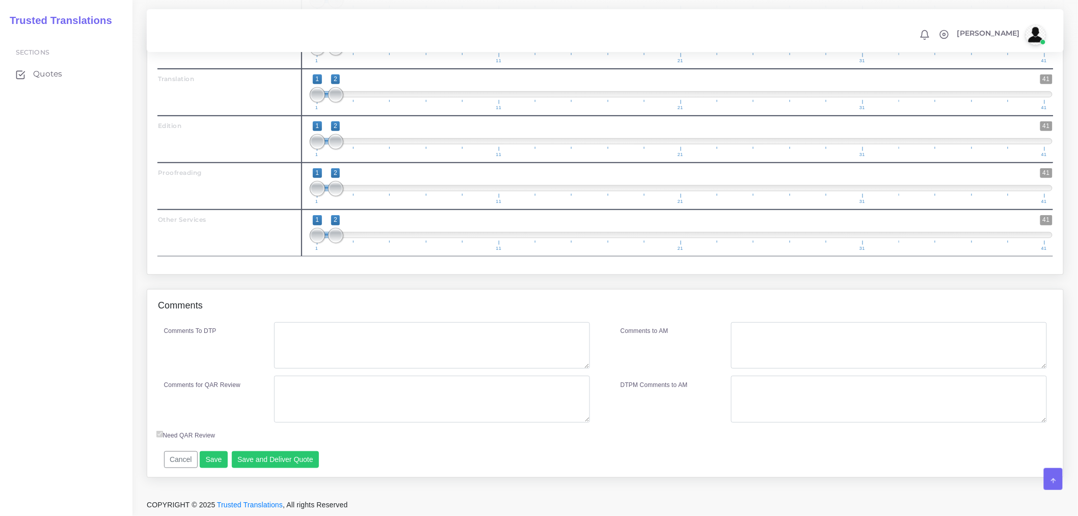
scroll to position [1801, 0]
click at [216, 457] on button "Save" at bounding box center [214, 459] width 28 height 17
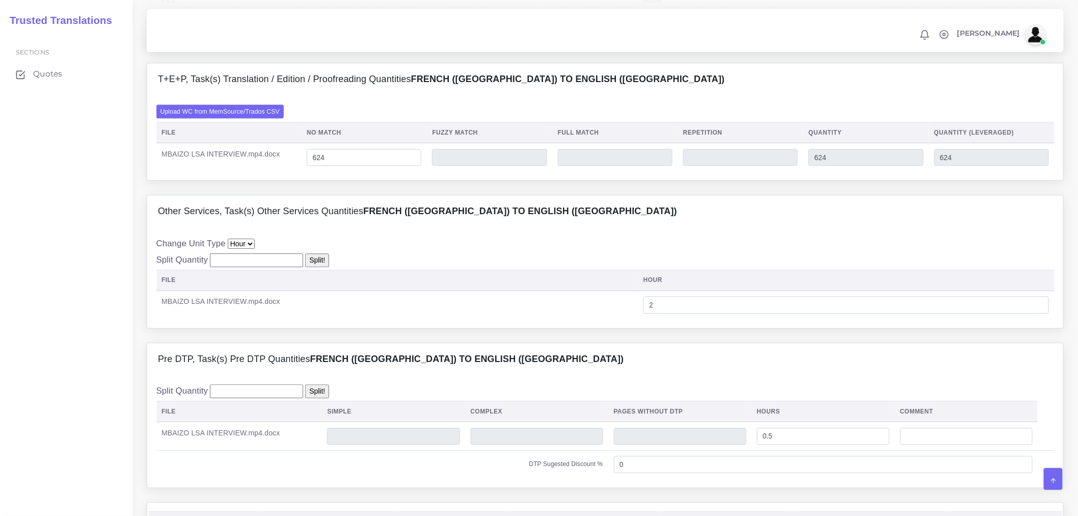
scroll to position [1008, 0]
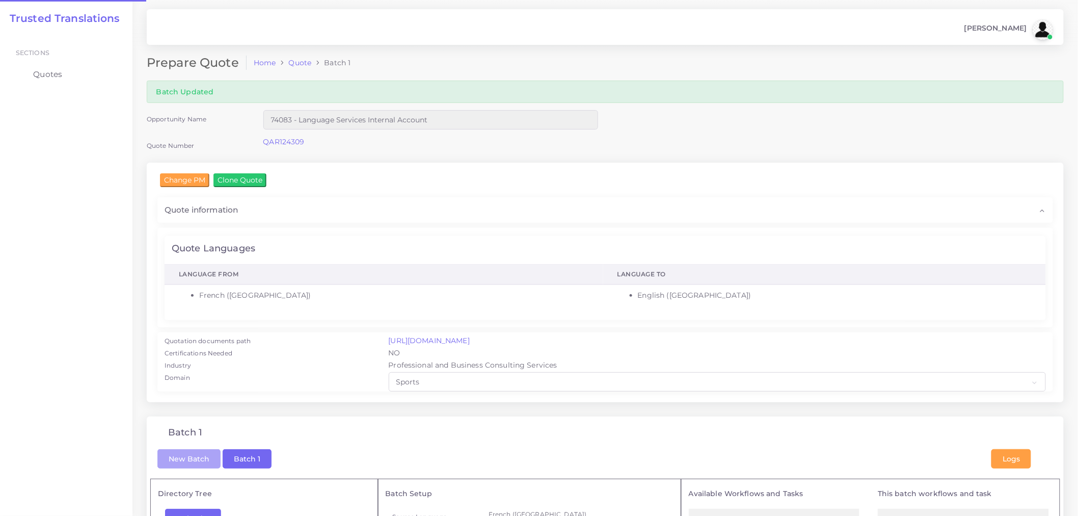
checkbox input "true"
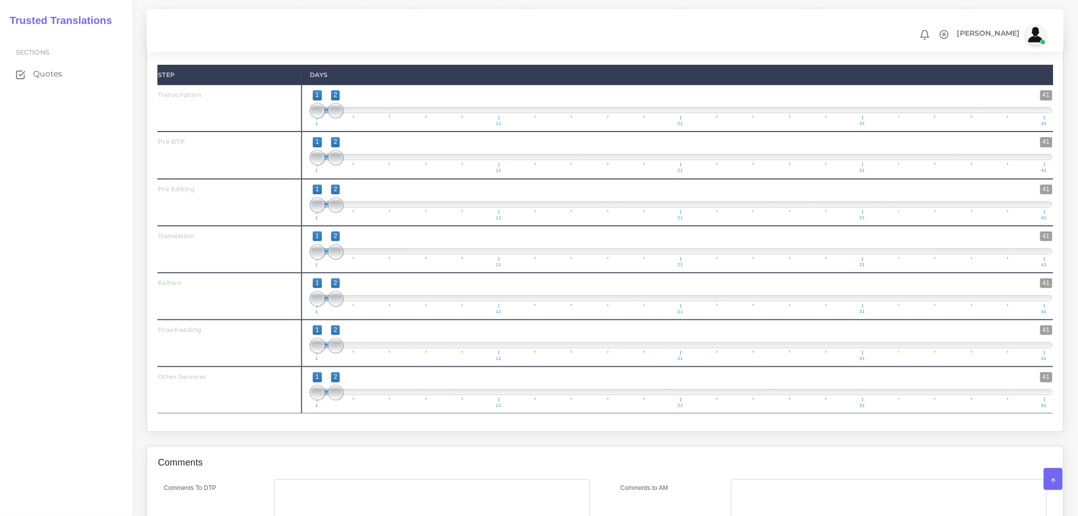
scroll to position [1631, 0]
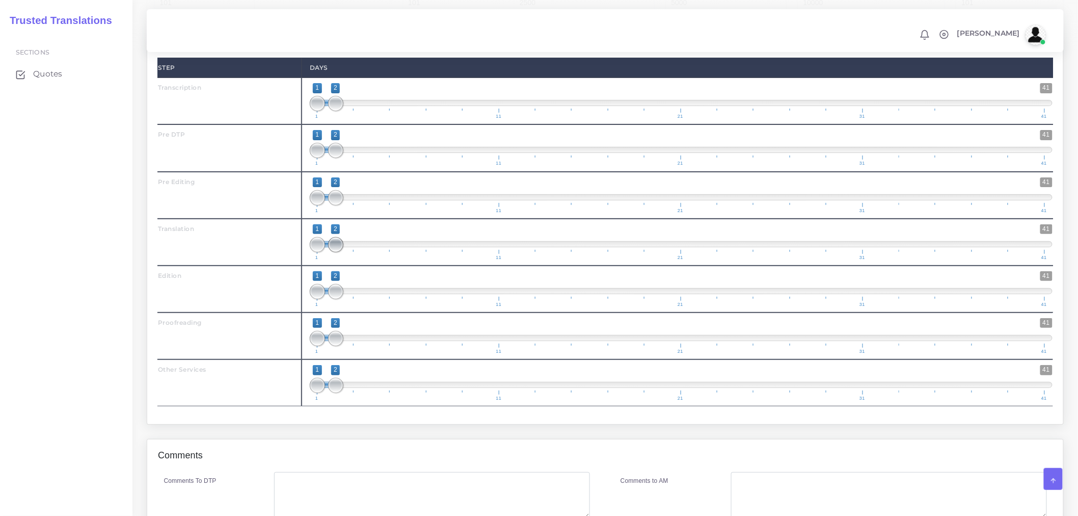
type input "1;3"
drag, startPoint x: 340, startPoint y: 262, endPoint x: 355, endPoint y: 260, distance: 14.4
click at [355, 252] on span at bounding box center [353, 244] width 15 height 15
click at [353, 158] on span at bounding box center [353, 150] width 15 height 15
type input "2;3"
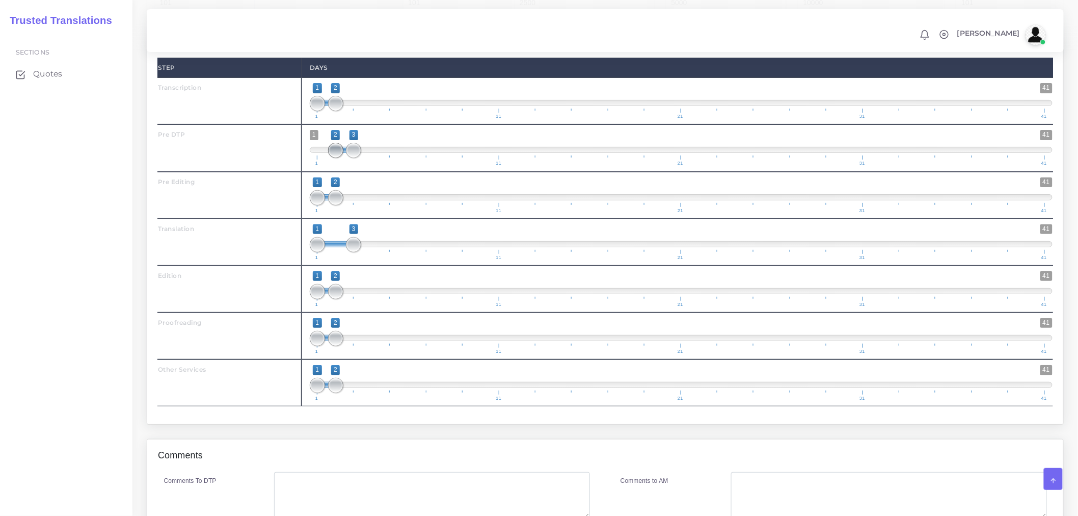
drag, startPoint x: 323, startPoint y: 167, endPoint x: 339, endPoint y: 167, distance: 15.8
click at [339, 158] on span at bounding box center [335, 150] width 15 height 15
drag, startPoint x: 336, startPoint y: 217, endPoint x: 371, endPoint y: 212, distance: 34.5
click at [371, 205] on span at bounding box center [371, 197] width 15 height 15
type input "3;4"
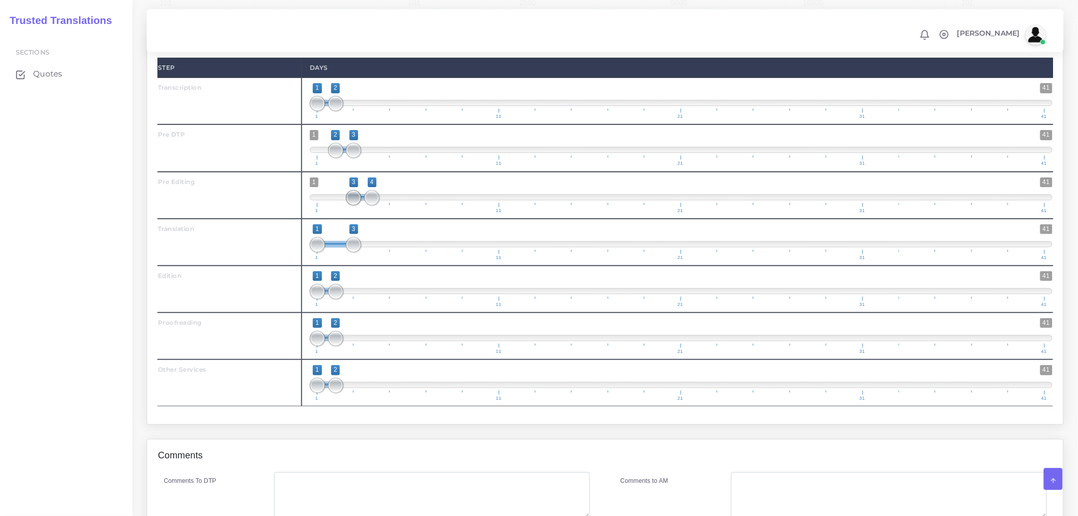
drag, startPoint x: 320, startPoint y: 213, endPoint x: 350, endPoint y: 213, distance: 30.1
click at [350, 205] on span at bounding box center [353, 197] width 15 height 15
drag, startPoint x: 354, startPoint y: 263, endPoint x: 414, endPoint y: 261, distance: 59.7
click at [414, 252] on span at bounding box center [408, 244] width 15 height 15
drag, startPoint x: 317, startPoint y: 264, endPoint x: 389, endPoint y: 262, distance: 72.4
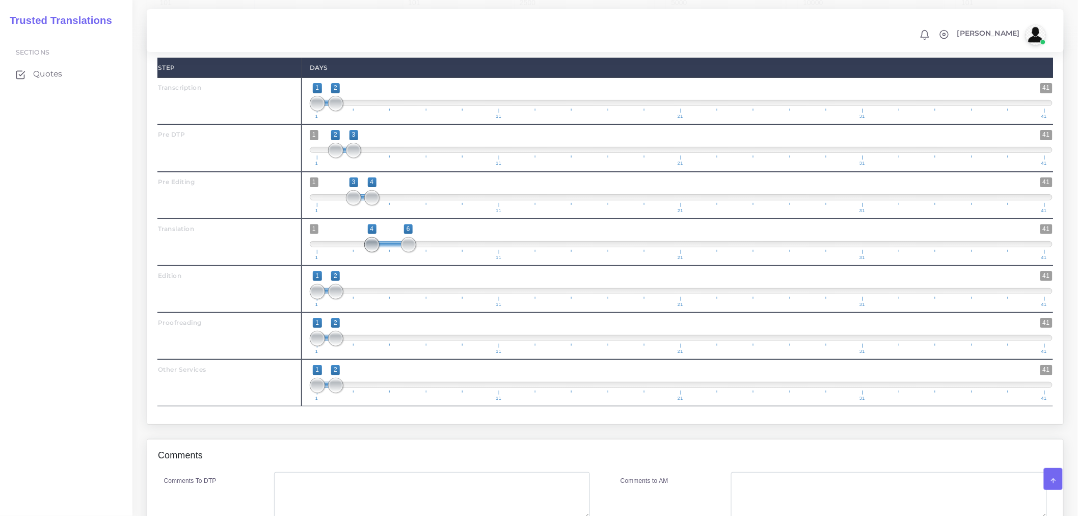
click at [378, 252] on span at bounding box center [371, 244] width 15 height 15
type input "4;5"
drag, startPoint x: 403, startPoint y: 263, endPoint x: 389, endPoint y: 263, distance: 13.3
click at [389, 252] on span at bounding box center [390, 244] width 15 height 15
drag, startPoint x: 336, startPoint y: 308, endPoint x: 411, endPoint y: 306, distance: 74.9
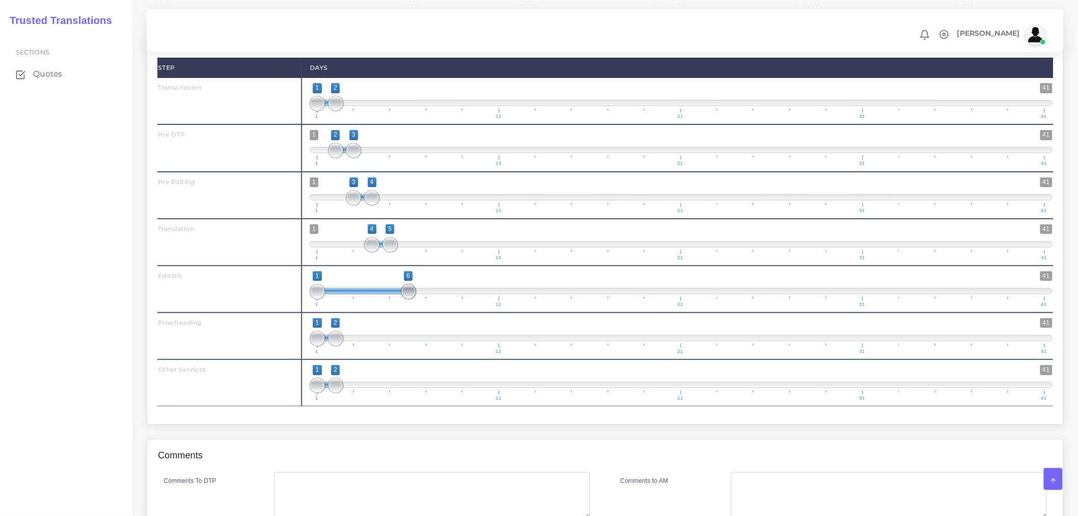
click at [411, 299] on span at bounding box center [408, 291] width 15 height 15
type input "5;6"
drag, startPoint x: 320, startPoint y: 311, endPoint x: 392, endPoint y: 311, distance: 72.9
click at [392, 299] on span at bounding box center [390, 291] width 15 height 15
drag, startPoint x: 334, startPoint y: 358, endPoint x: 422, endPoint y: 355, distance: 88.2
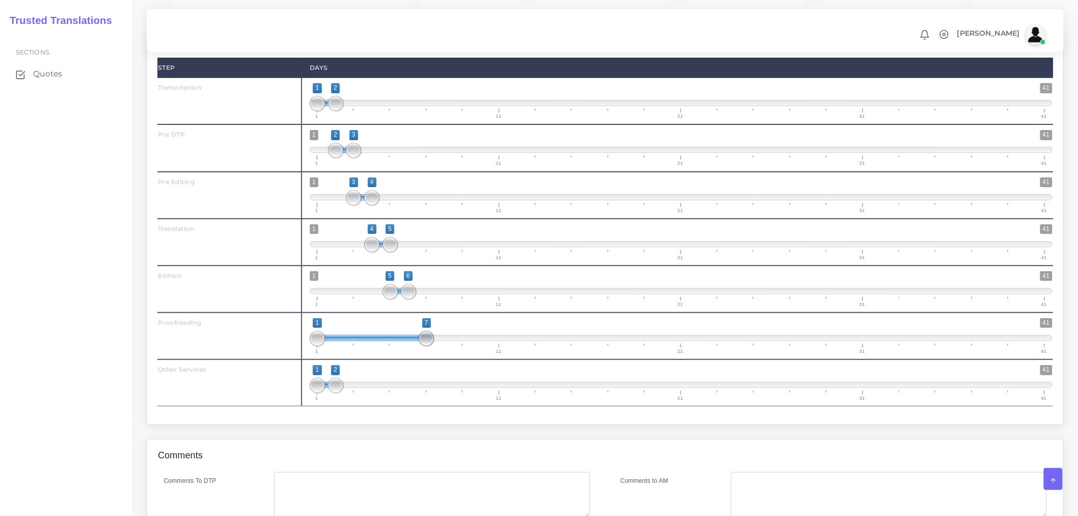
click at [422, 346] on span at bounding box center [426, 338] width 15 height 15
type input "6;7"
drag, startPoint x: 320, startPoint y: 358, endPoint x: 408, endPoint y: 362, distance: 88.3
click at [408, 346] on span at bounding box center [408, 338] width 15 height 15
drag, startPoint x: 335, startPoint y: 404, endPoint x: 460, endPoint y: 404, distance: 124.9
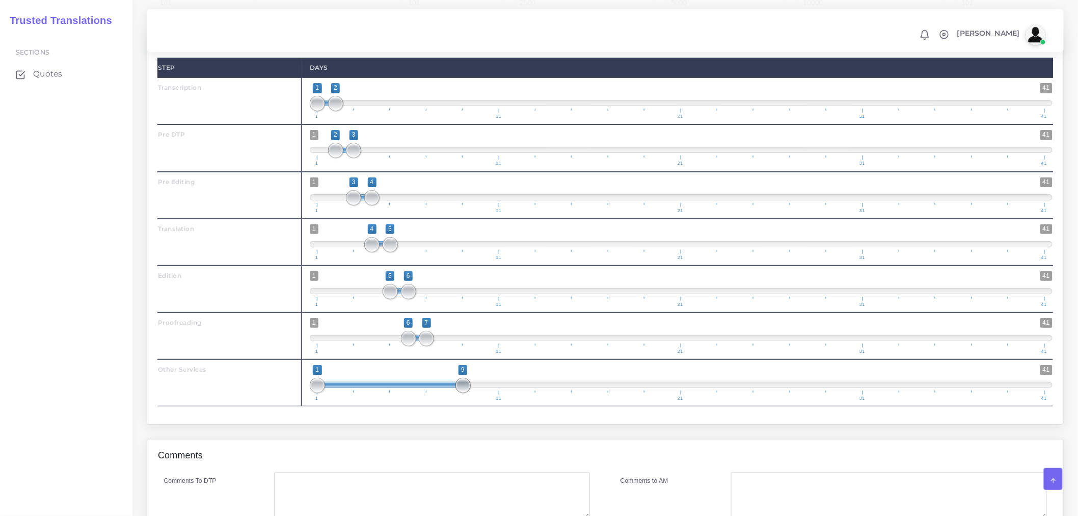
click at [460, 393] on span at bounding box center [463, 385] width 15 height 15
drag, startPoint x: 313, startPoint y: 404, endPoint x: 428, endPoint y: 403, distance: 114.7
click at [428, 393] on span at bounding box center [426, 385] width 15 height 15
type input "7;11"
drag, startPoint x: 464, startPoint y: 409, endPoint x: 502, endPoint y: 403, distance: 37.7
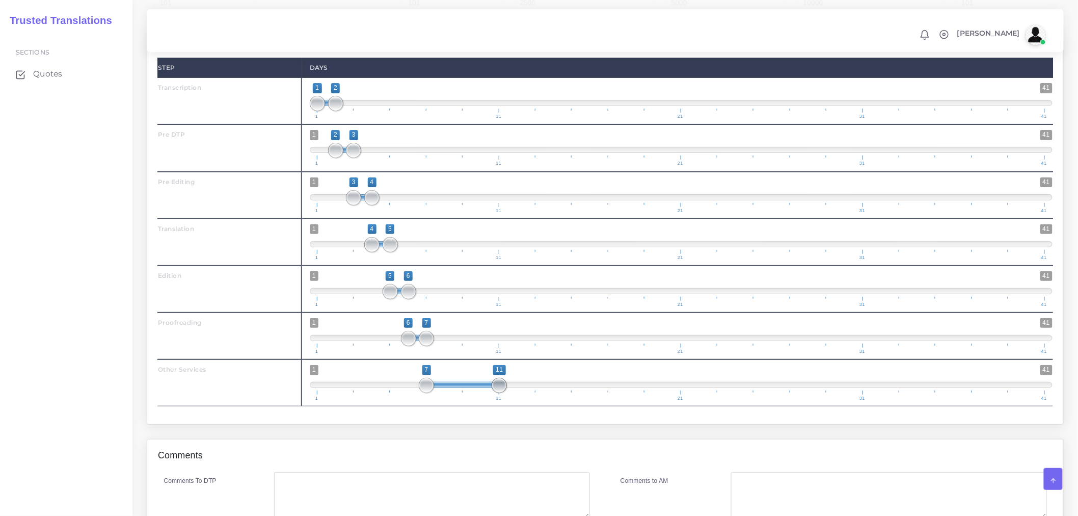
click at [502, 393] on span at bounding box center [499, 385] width 15 height 15
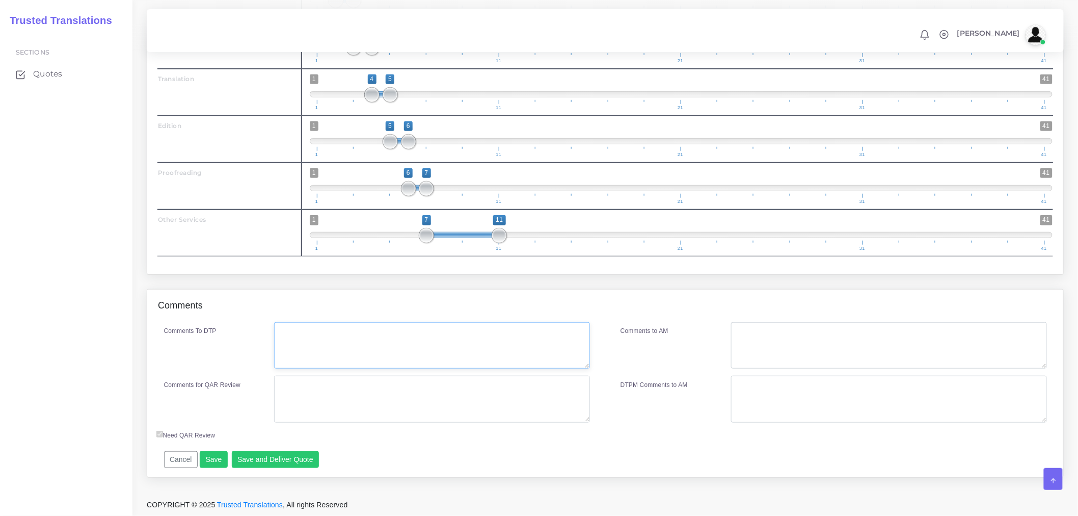
click at [475, 355] on textarea "Comments To DTP" at bounding box center [432, 345] width 316 height 47
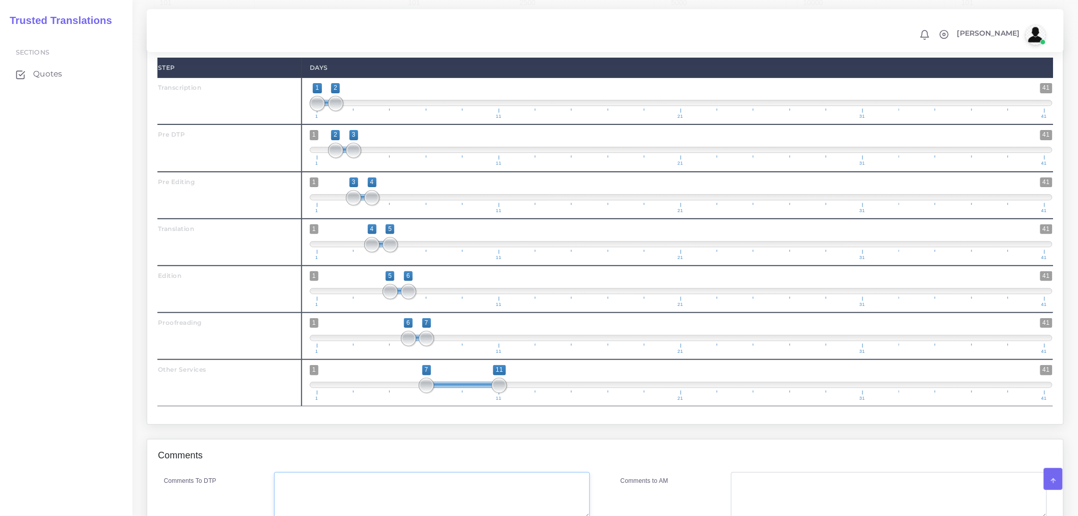
scroll to position [1688, 0]
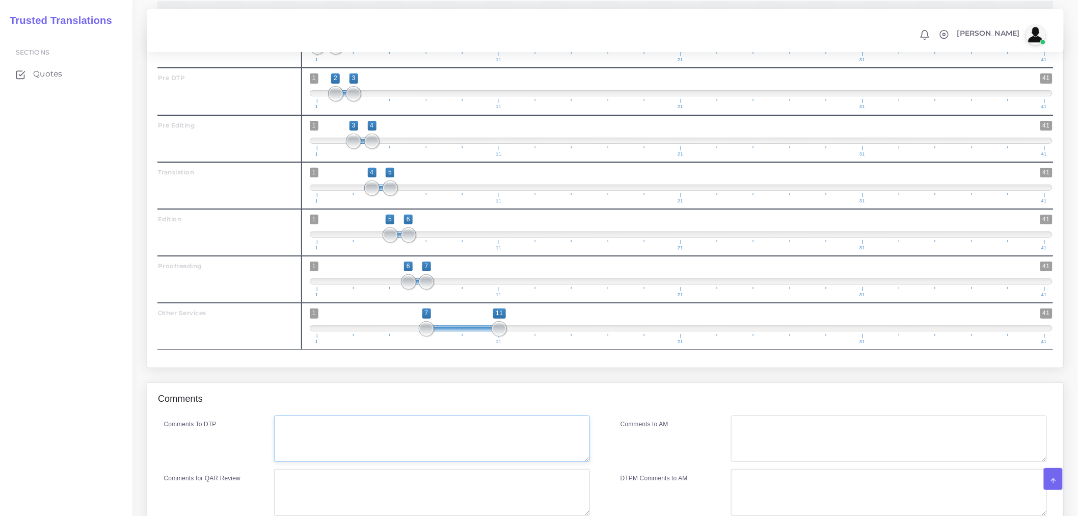
click at [345, 455] on textarea "Comments To DTP" at bounding box center [432, 438] width 316 height 47
type textarea "Pre DTP to prepare script file."
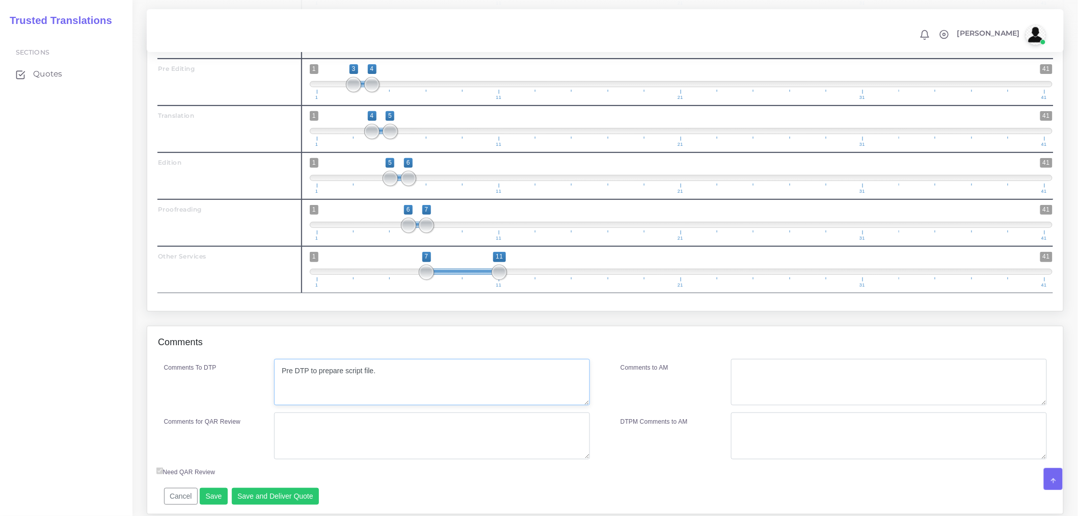
click at [411, 406] on textarea "Pre DTP to prepare script file." at bounding box center [432, 382] width 316 height 47
click at [384, 455] on textarea "Comments for QAR Review" at bounding box center [432, 435] width 316 height 47
click at [593, 311] on div "Transcription (1 Hours) Pre DTP ( 0 Pages , 0 Images , 0 Hours ) Pre Editing (1…" at bounding box center [605, 49] width 916 height 524
click at [409, 459] on textarea "Comments for QAR Review" at bounding box center [432, 435] width 316 height 47
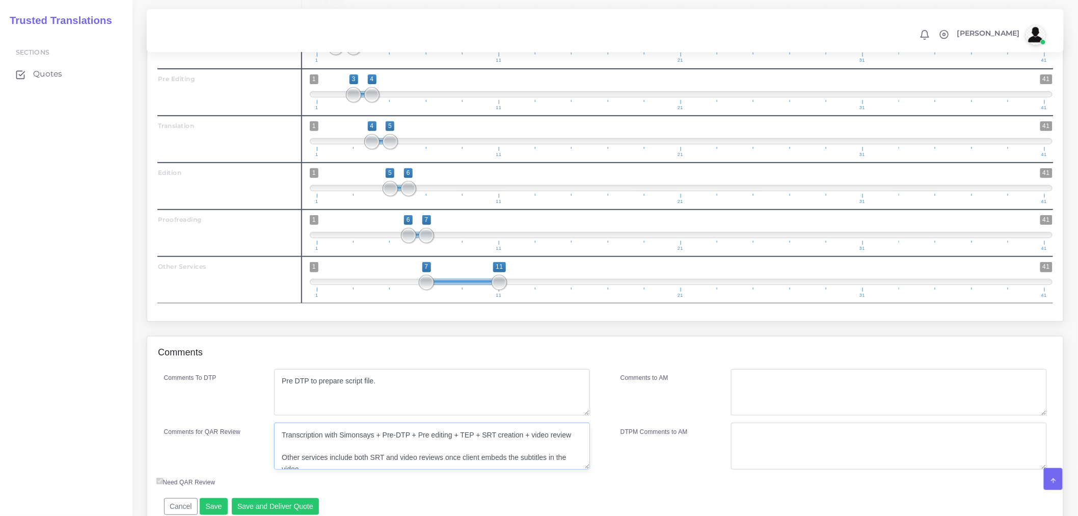
scroll to position [4, 0]
drag, startPoint x: 322, startPoint y: 483, endPoint x: 277, endPoint y: 467, distance: 47.4
click at [277, 467] on textarea "Transcription with Simonsays + Pre-DTP + Pre editing + TEP + SRT creation + vid…" at bounding box center [432, 446] width 316 height 47
type textarea "Transcription with Simonsays + Pre-DTP + Pre editing + TEP + SRT creation + vid…"
click at [460, 369] on div "Comments" at bounding box center [605, 352] width 916 height 33
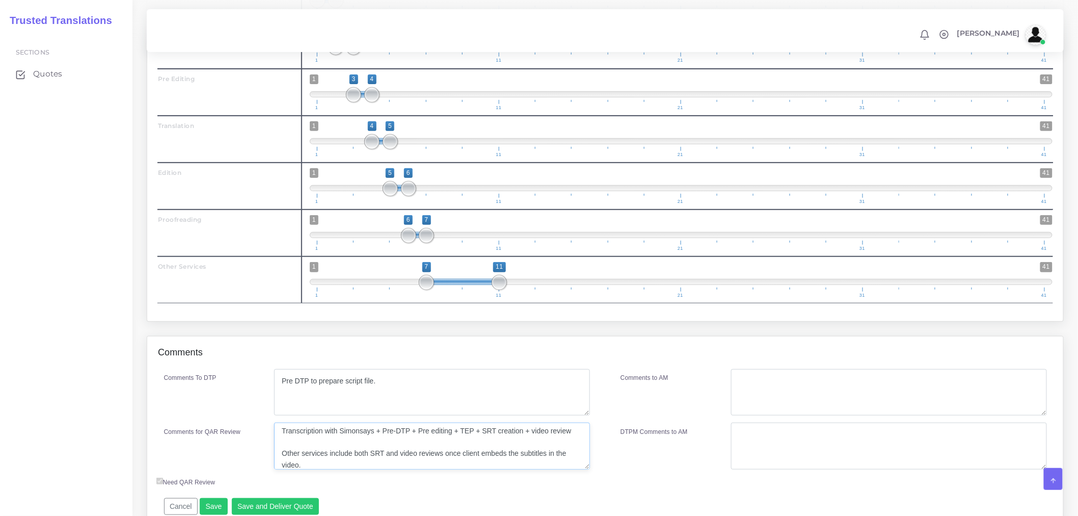
scroll to position [0, 0]
drag, startPoint x: 323, startPoint y: 482, endPoint x: 266, endPoint y: 446, distance: 67.5
click at [266, 446] on div "Comments for QAR Review Transcription with Simonsays + Pre-DTP + Pre editing + …" at bounding box center [377, 446] width 442 height 47
click at [219, 403] on div "Comments To DTP" at bounding box center [211, 392] width 111 height 47
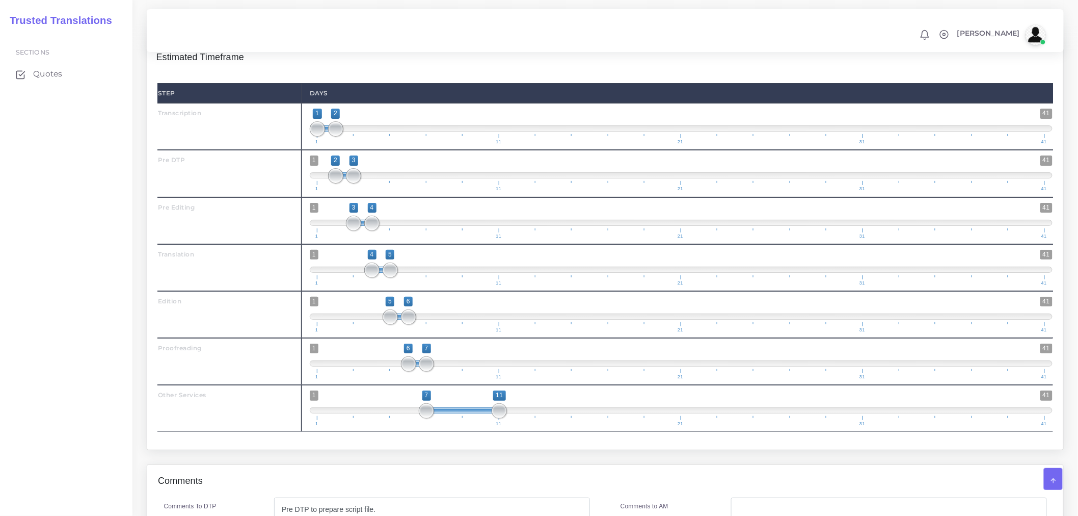
scroll to position [1801, 0]
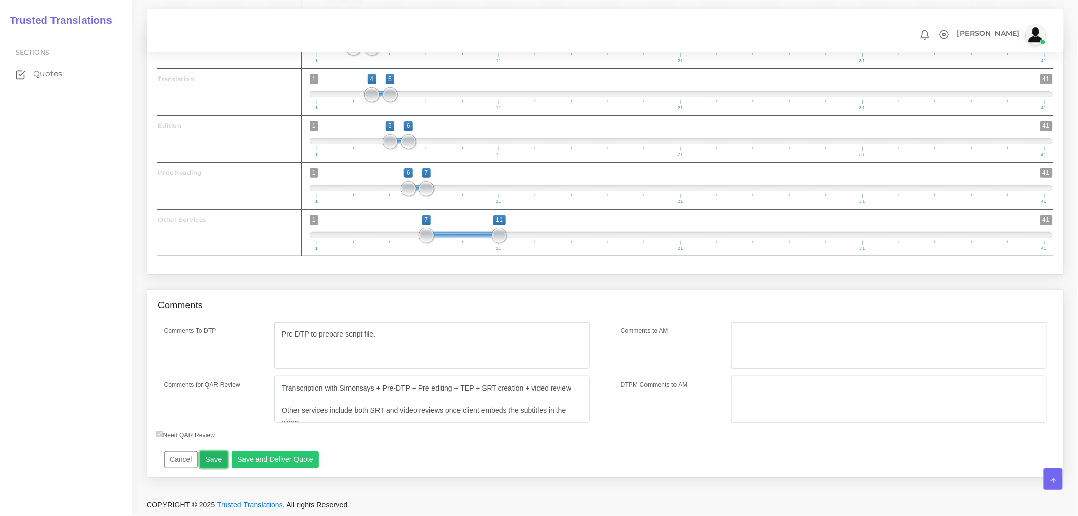
click at [215, 464] on button "Save" at bounding box center [214, 459] width 28 height 17
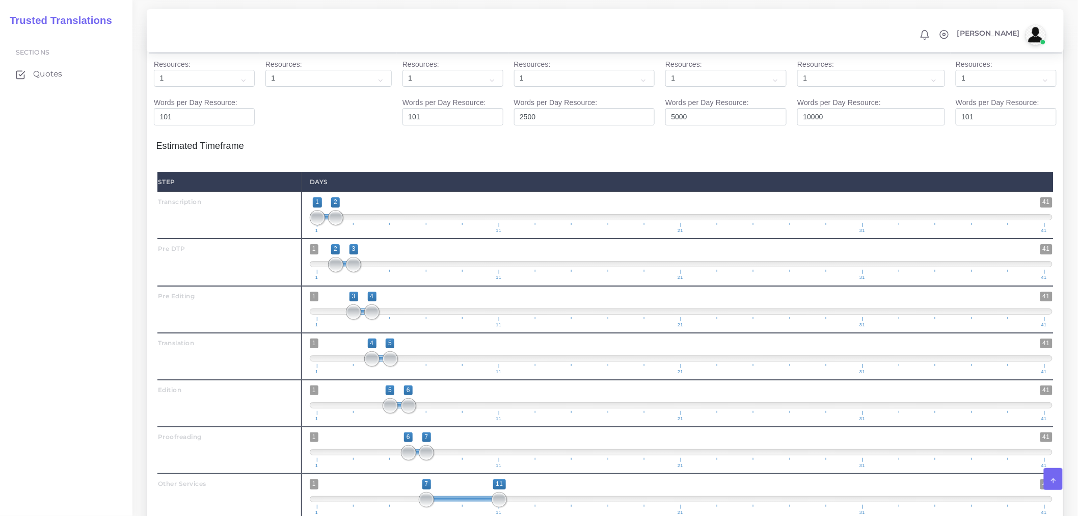
scroll to position [1517, 0]
type input "1;1"
drag, startPoint x: 335, startPoint y: 236, endPoint x: 322, endPoint y: 236, distance: 13.3
click at [322, 225] on span at bounding box center [317, 216] width 15 height 15
drag, startPoint x: 328, startPoint y: 278, endPoint x: 312, endPoint y: 279, distance: 16.3
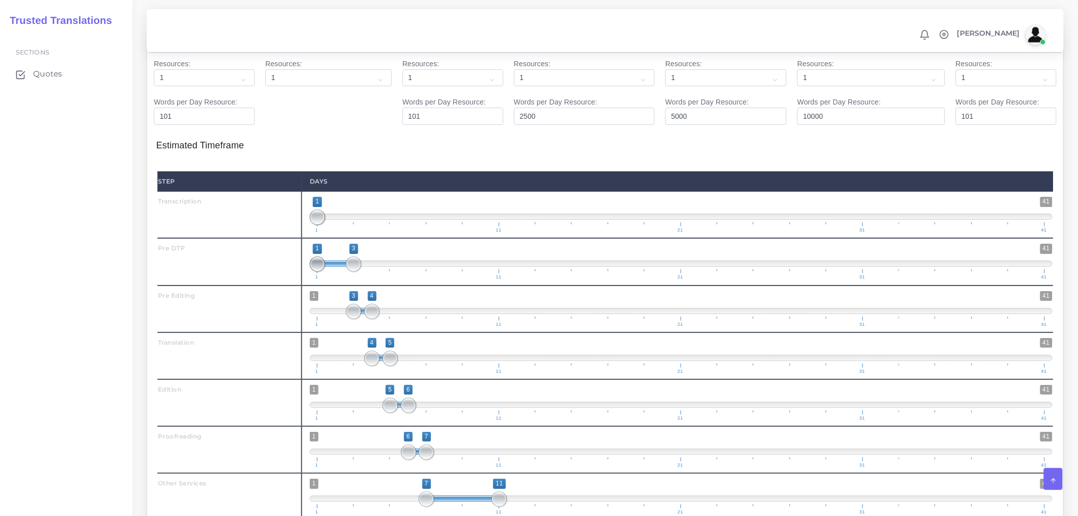
click at [312, 272] on span at bounding box center [317, 263] width 15 height 15
type input "1;2"
drag, startPoint x: 355, startPoint y: 281, endPoint x: 342, endPoint y: 282, distance: 12.8
click at [342, 272] on span at bounding box center [335, 263] width 15 height 15
drag, startPoint x: 349, startPoint y: 325, endPoint x: 334, endPoint y: 326, distance: 14.8
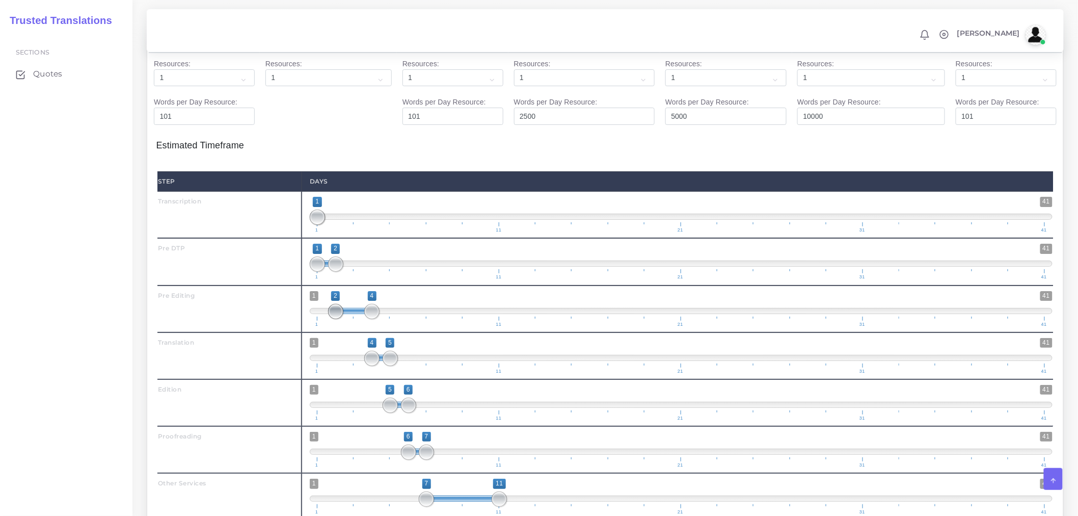
click at [334, 319] on span at bounding box center [335, 311] width 15 height 15
type input "2;3"
drag, startPoint x: 370, startPoint y: 330, endPoint x: 353, endPoint y: 332, distance: 16.9
click at [353, 319] on span at bounding box center [353, 311] width 15 height 15
drag, startPoint x: 373, startPoint y: 376, endPoint x: 354, endPoint y: 376, distance: 18.3
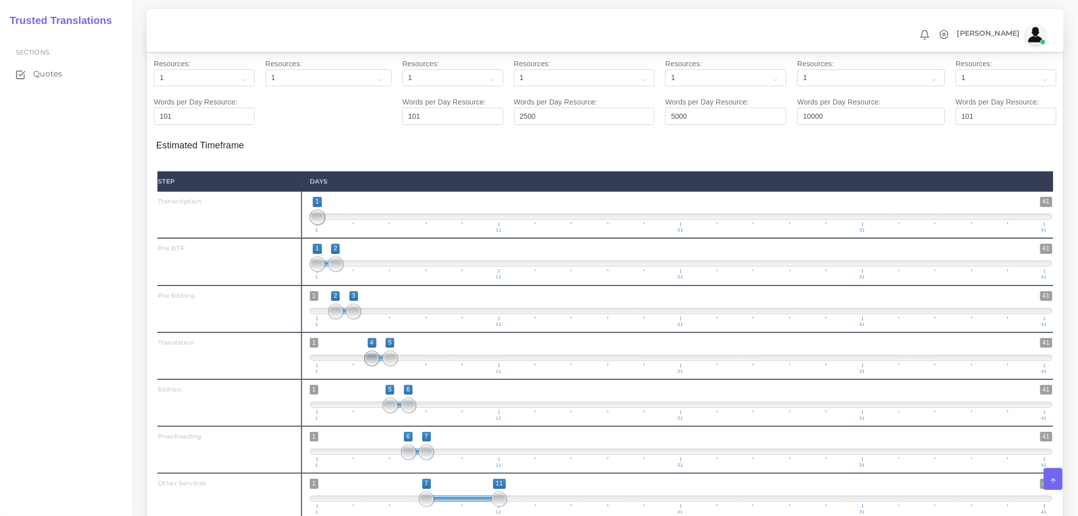
click at [364, 366] on span at bounding box center [371, 358] width 15 height 15
type input "3;4"
drag, startPoint x: 385, startPoint y: 375, endPoint x: 372, endPoint y: 375, distance: 12.7
click at [383, 366] on span at bounding box center [390, 358] width 15 height 15
drag, startPoint x: 386, startPoint y: 419, endPoint x: 372, endPoint y: 419, distance: 14.3
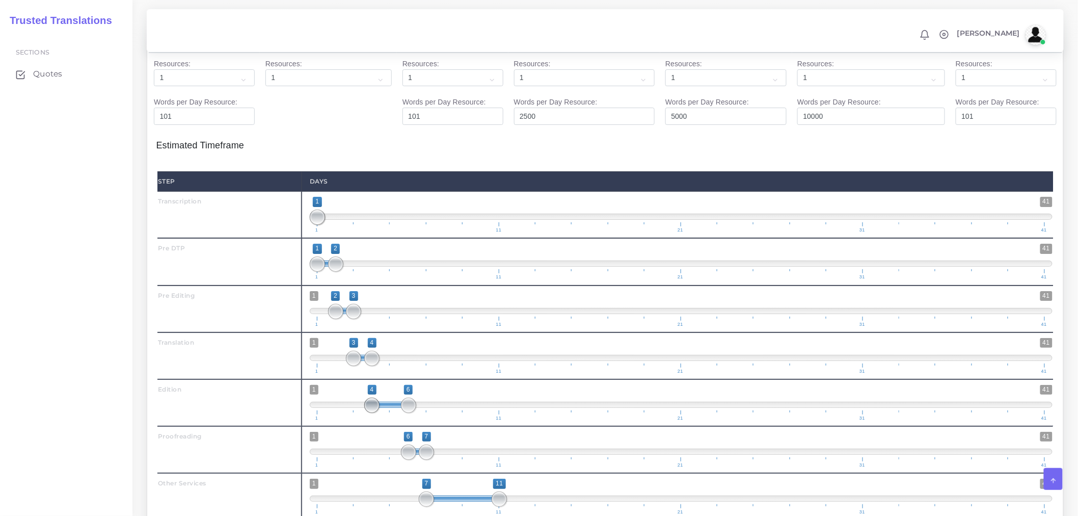
click at [372, 413] on span at bounding box center [371, 405] width 15 height 15
type input "4;5"
drag, startPoint x: 407, startPoint y: 423, endPoint x: 401, endPoint y: 429, distance: 7.9
click at [392, 413] on span at bounding box center [390, 405] width 15 height 15
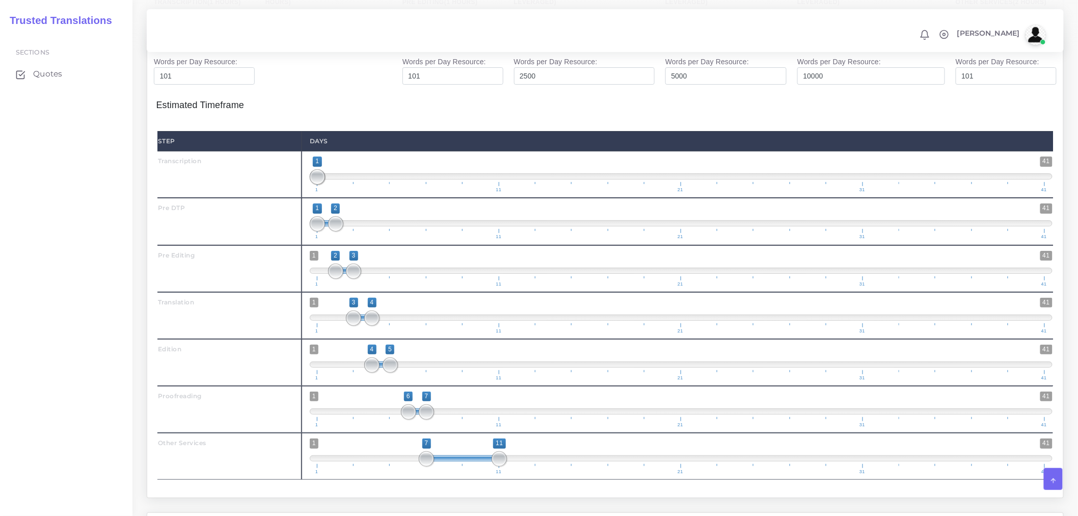
scroll to position [1574, 0]
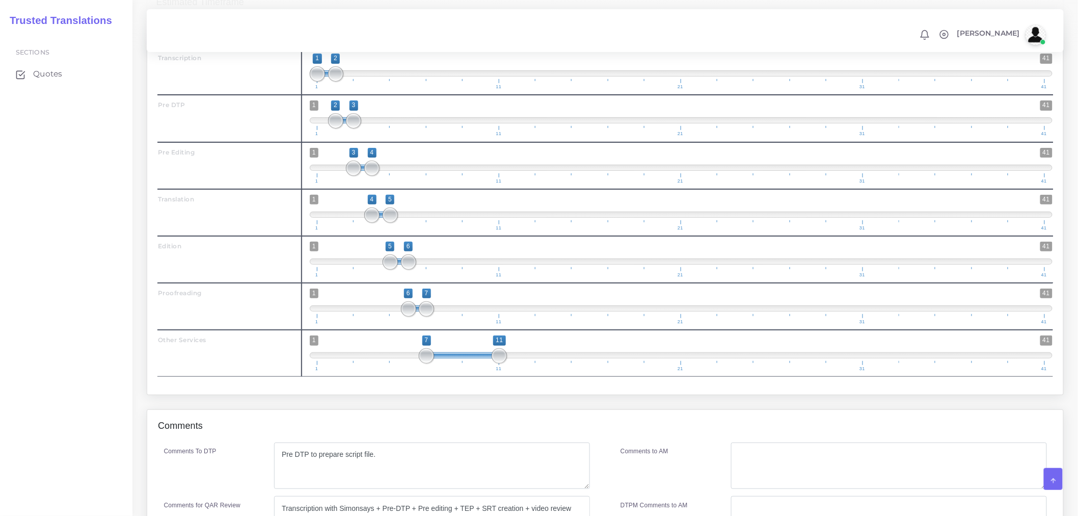
scroll to position [1642, 0]
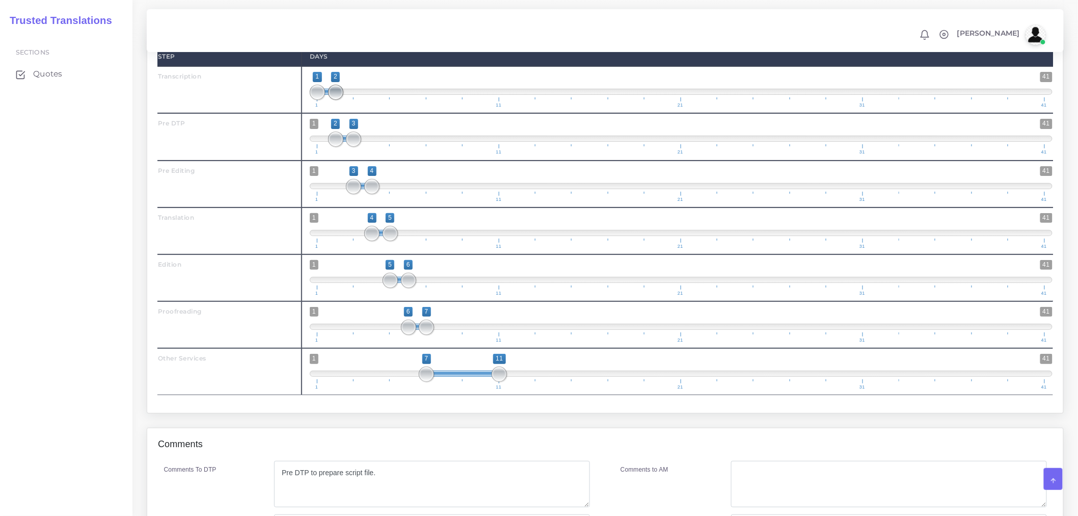
type input "1;1"
drag, startPoint x: 333, startPoint y: 111, endPoint x: 320, endPoint y: 112, distance: 13.3
click at [328, 100] on span at bounding box center [335, 92] width 15 height 15
drag, startPoint x: 330, startPoint y: 160, endPoint x: 317, endPoint y: 159, distance: 12.8
click at [317, 147] on span at bounding box center [317, 138] width 15 height 15
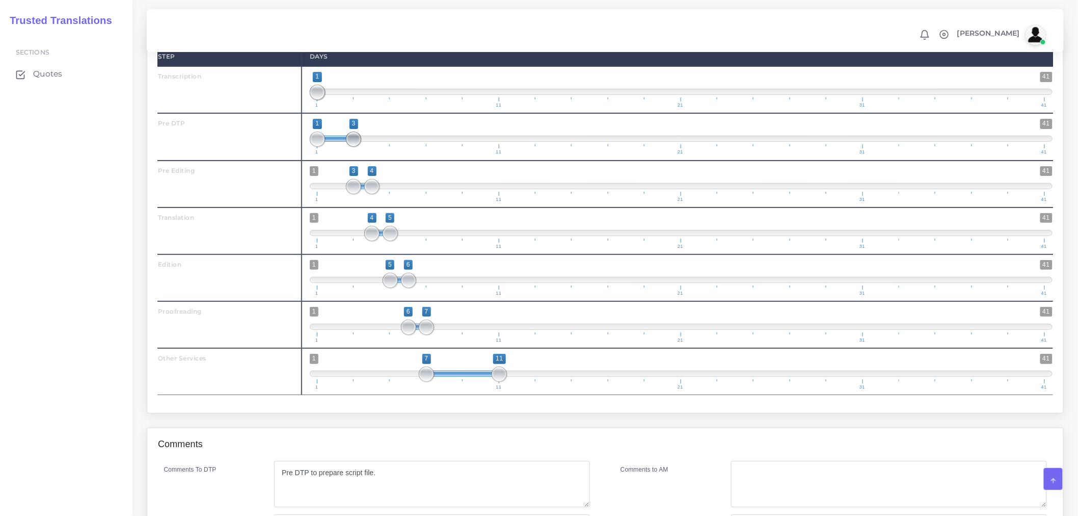
type input "1;2"
drag, startPoint x: 353, startPoint y: 161, endPoint x: 337, endPoint y: 160, distance: 16.3
click at [346, 147] on span at bounding box center [353, 138] width 15 height 15
drag, startPoint x: 350, startPoint y: 200, endPoint x: 334, endPoint y: 201, distance: 16.3
click at [334, 194] on span at bounding box center [335, 186] width 15 height 15
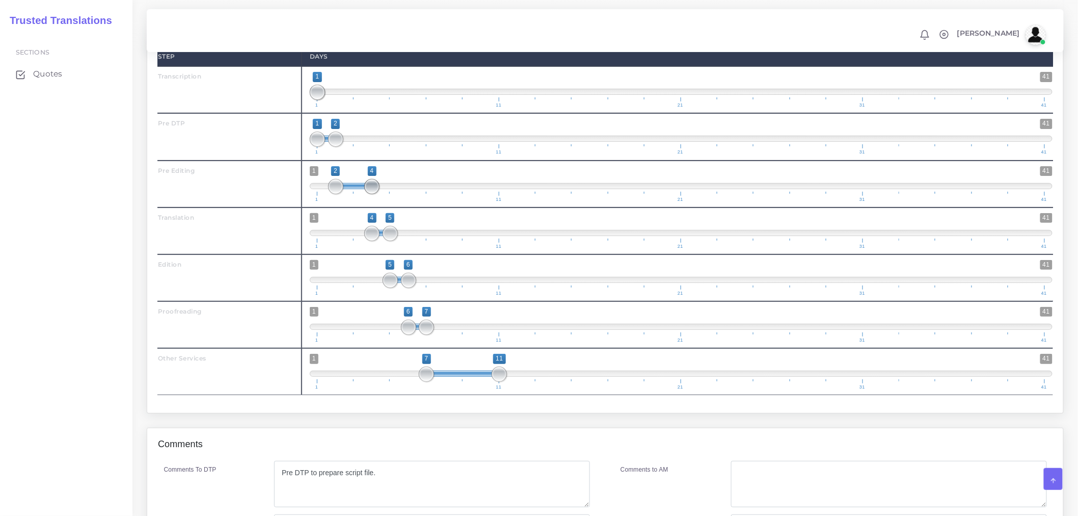
type input "2;3"
drag, startPoint x: 369, startPoint y: 204, endPoint x: 354, endPoint y: 205, distance: 14.8
click at [364, 194] on span at bounding box center [371, 186] width 15 height 15
drag, startPoint x: 365, startPoint y: 251, endPoint x: 341, endPoint y: 249, distance: 23.6
click at [340, 249] on span "1 41 3 5 3 — 5 1 11 21 31 41" at bounding box center [681, 231] width 743 height 36
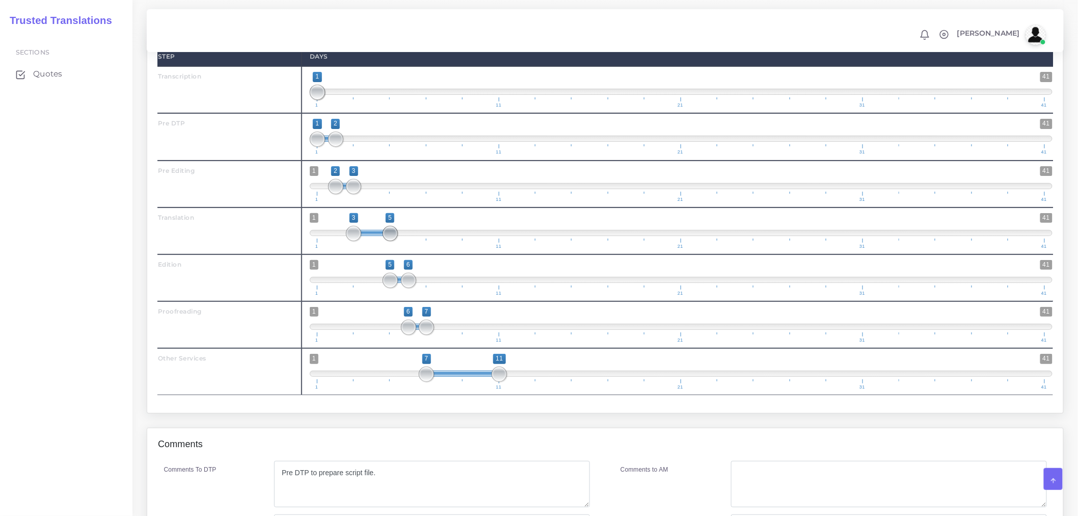
type input "3;4"
drag, startPoint x: 387, startPoint y: 249, endPoint x: 370, endPoint y: 250, distance: 17.9
click at [370, 241] on span at bounding box center [371, 233] width 15 height 15
drag, startPoint x: 384, startPoint y: 292, endPoint x: 374, endPoint y: 293, distance: 10.2
click at [370, 292] on span "1 41 5 6 5 — 6 1 11 21 31 41" at bounding box center [681, 278] width 743 height 36
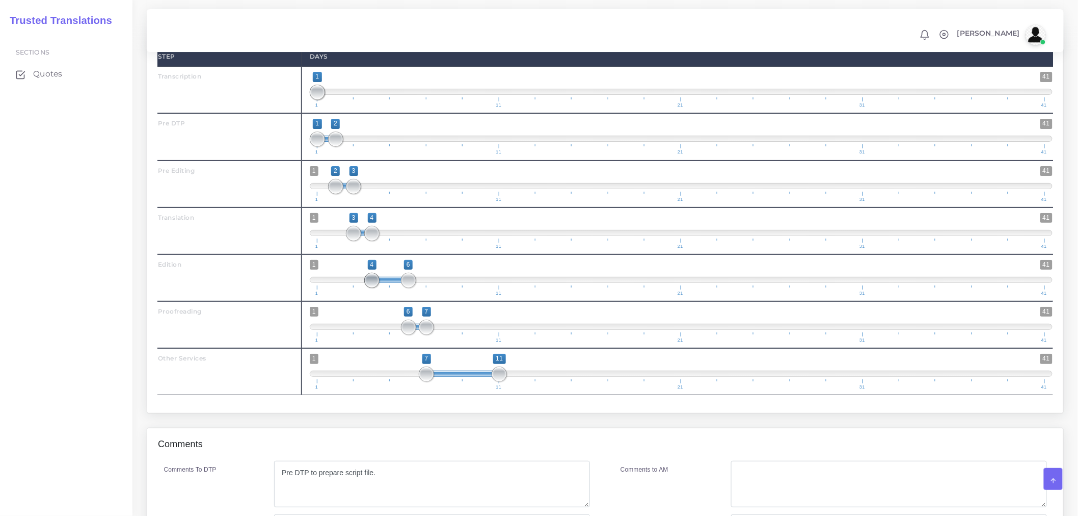
drag, startPoint x: 388, startPoint y: 302, endPoint x: 376, endPoint y: 302, distance: 11.7
click at [376, 288] on span at bounding box center [371, 280] width 15 height 15
type input "4;5"
drag, startPoint x: 404, startPoint y: 302, endPoint x: 390, endPoint y: 301, distance: 13.8
click at [390, 288] on span at bounding box center [390, 280] width 15 height 15
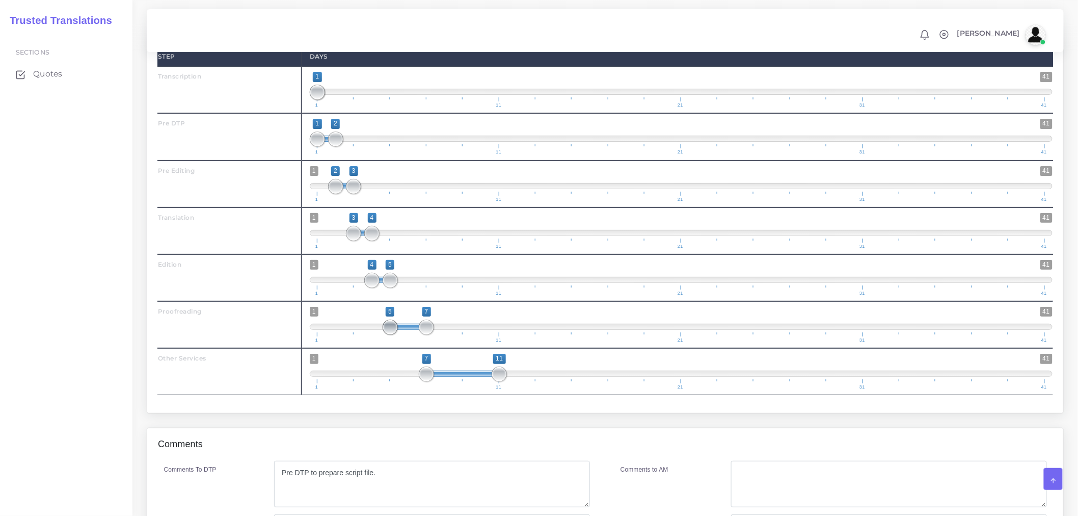
drag, startPoint x: 406, startPoint y: 347, endPoint x: 394, endPoint y: 345, distance: 12.4
click at [394, 335] on span at bounding box center [390, 327] width 15 height 15
type input "5;6"
drag, startPoint x: 429, startPoint y: 345, endPoint x: 412, endPoint y: 345, distance: 17.3
click at [412, 335] on span at bounding box center [408, 327] width 15 height 15
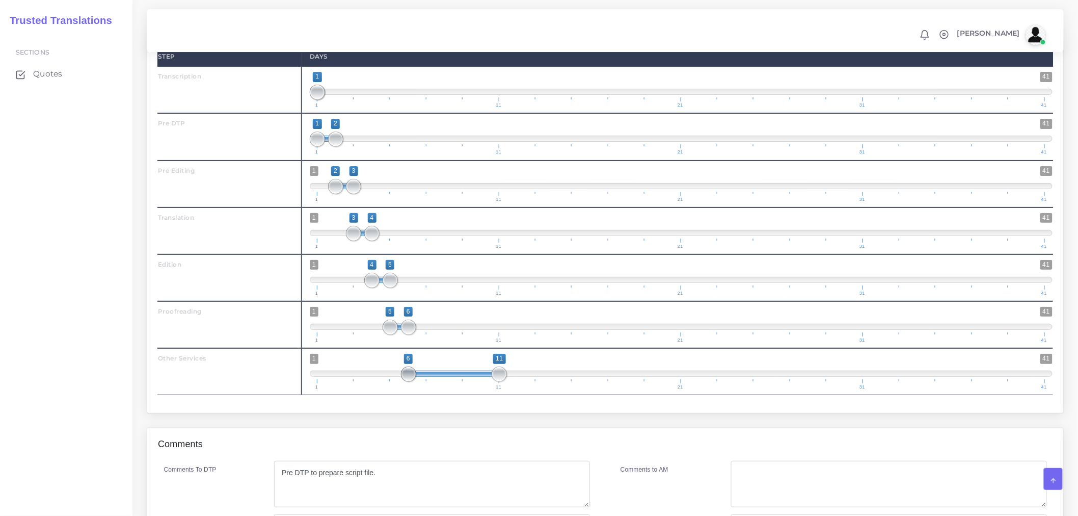
drag, startPoint x: 427, startPoint y: 391, endPoint x: 412, endPoint y: 392, distance: 15.4
click at [412, 382] on span at bounding box center [408, 373] width 15 height 15
drag, startPoint x: 500, startPoint y: 394, endPoint x: 480, endPoint y: 394, distance: 20.4
click at [480, 382] on span at bounding box center [480, 373] width 15 height 15
type input "6;9"
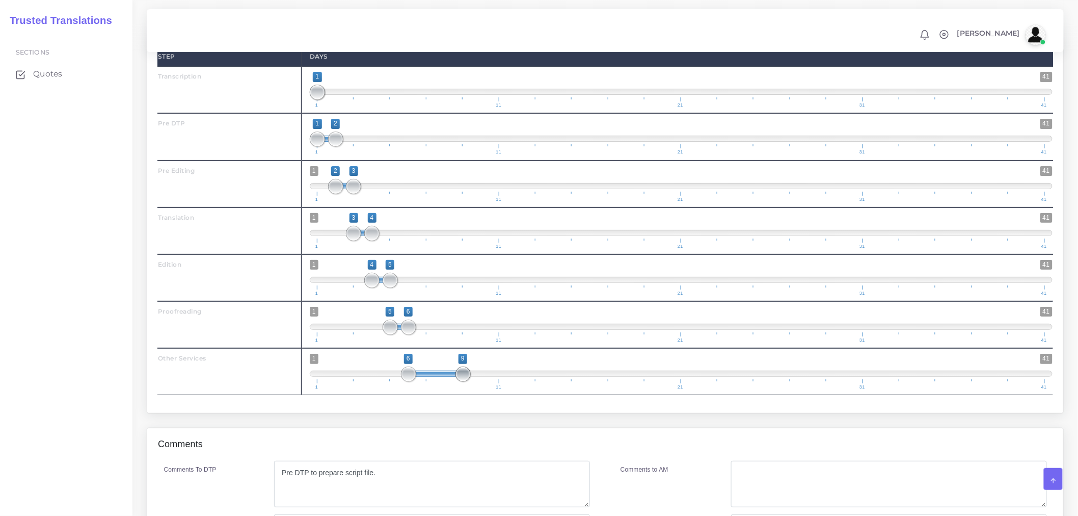
drag, startPoint x: 480, startPoint y: 394, endPoint x: 467, endPoint y: 394, distance: 12.7
click at [467, 382] on span at bounding box center [463, 373] width 15 height 15
click at [416, 413] on div "Transcription (1 Hours) Pre DTP ( 0 Pages , 0 Images , 0 Hours ) Pre Editing (1…" at bounding box center [605, 151] width 916 height 524
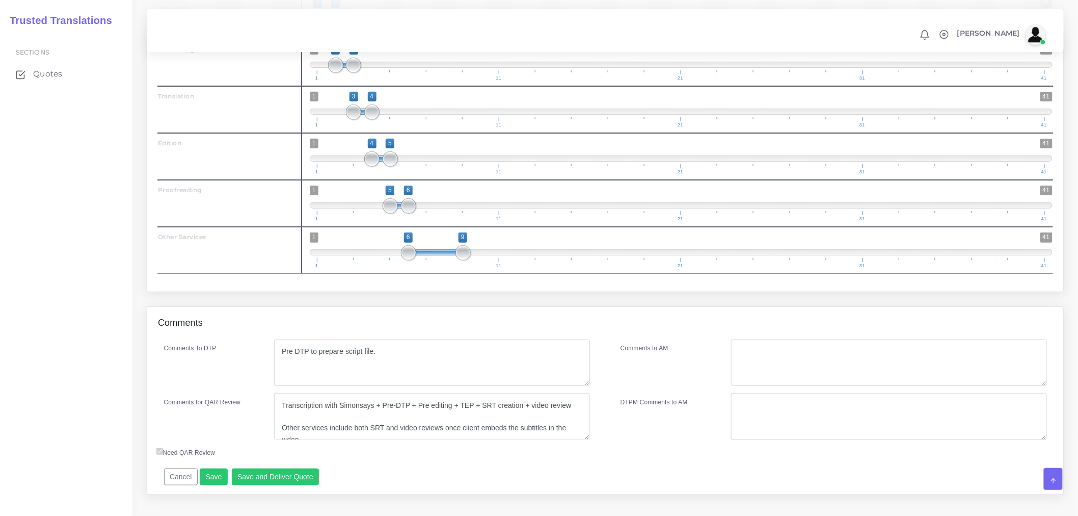
scroll to position [1801, 0]
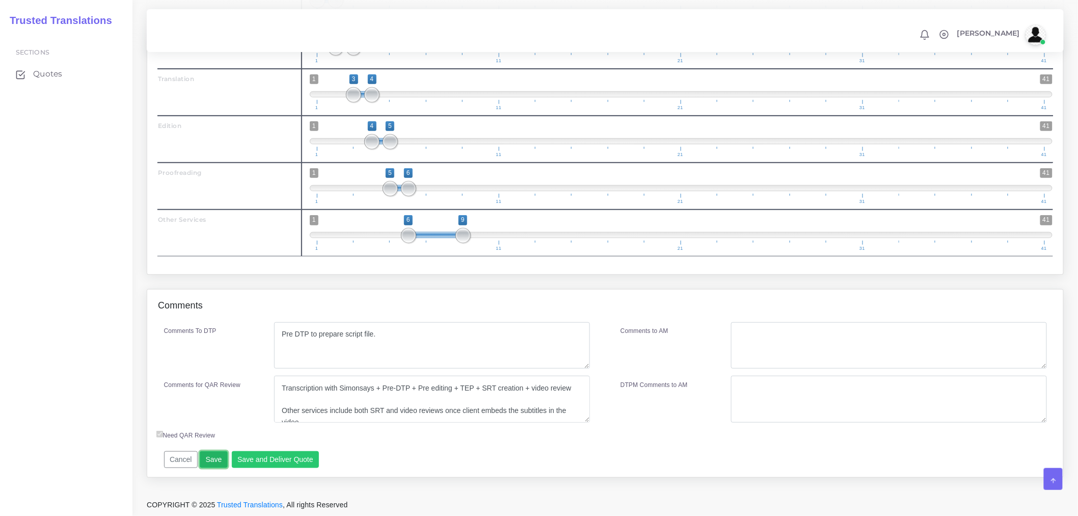
click at [210, 466] on button "Save" at bounding box center [214, 459] width 28 height 17
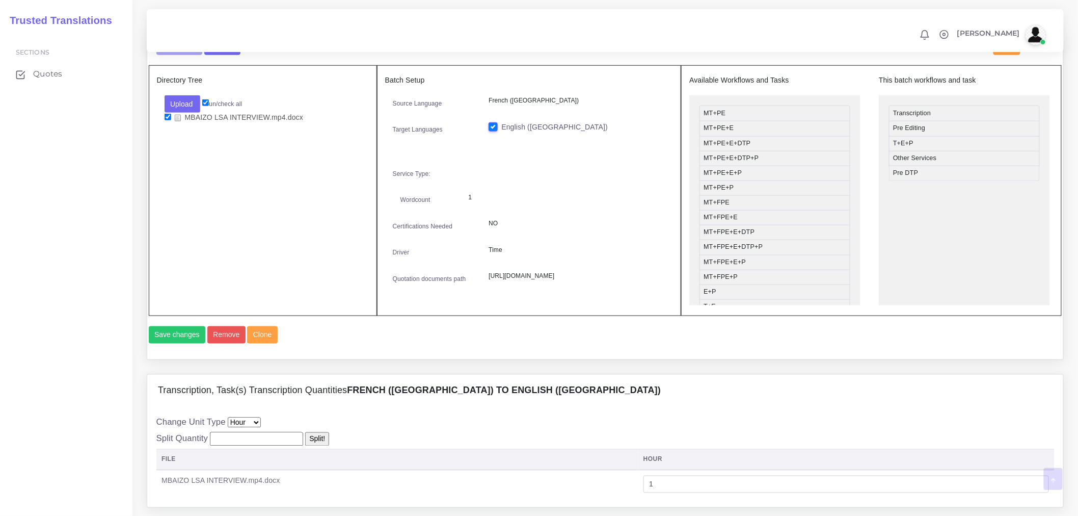
scroll to position [453, 0]
